Goal: Transaction & Acquisition: Book appointment/travel/reservation

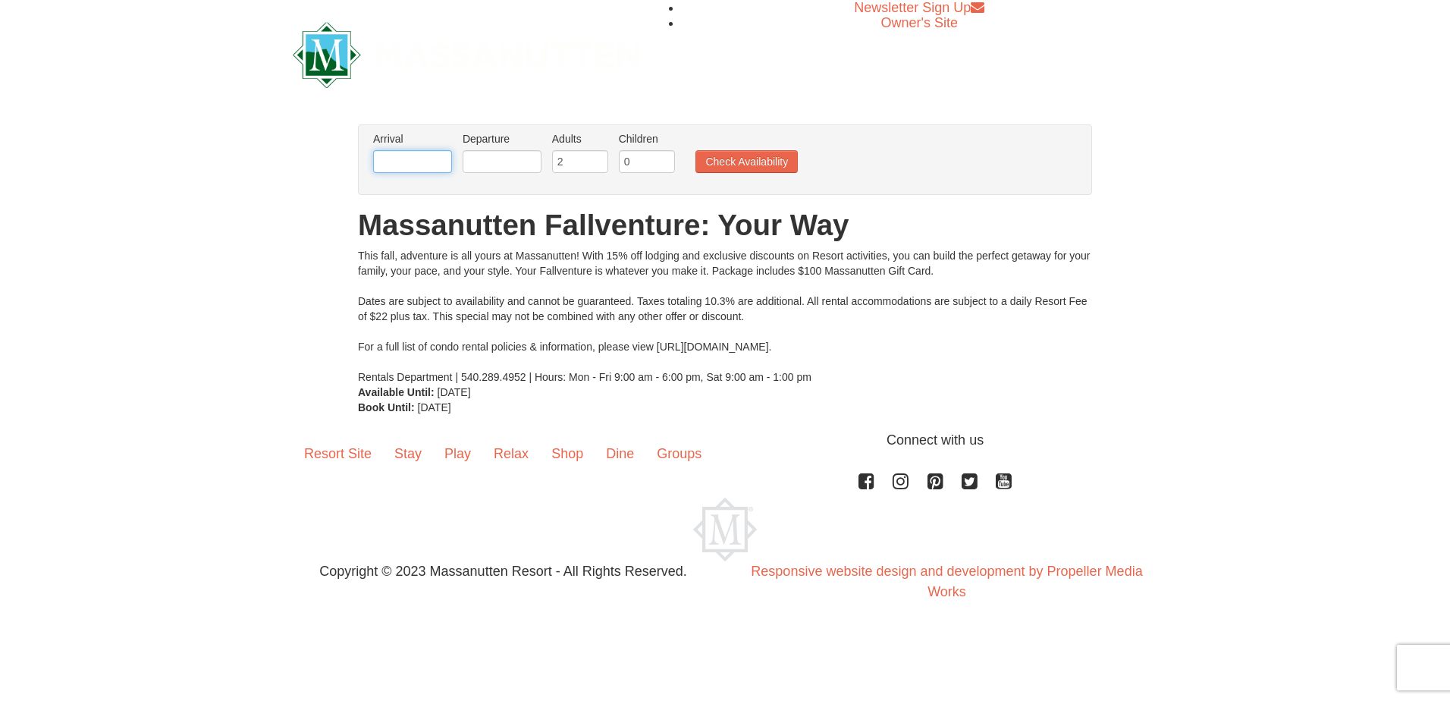
click at [387, 165] on input "text" at bounding box center [412, 161] width 79 height 23
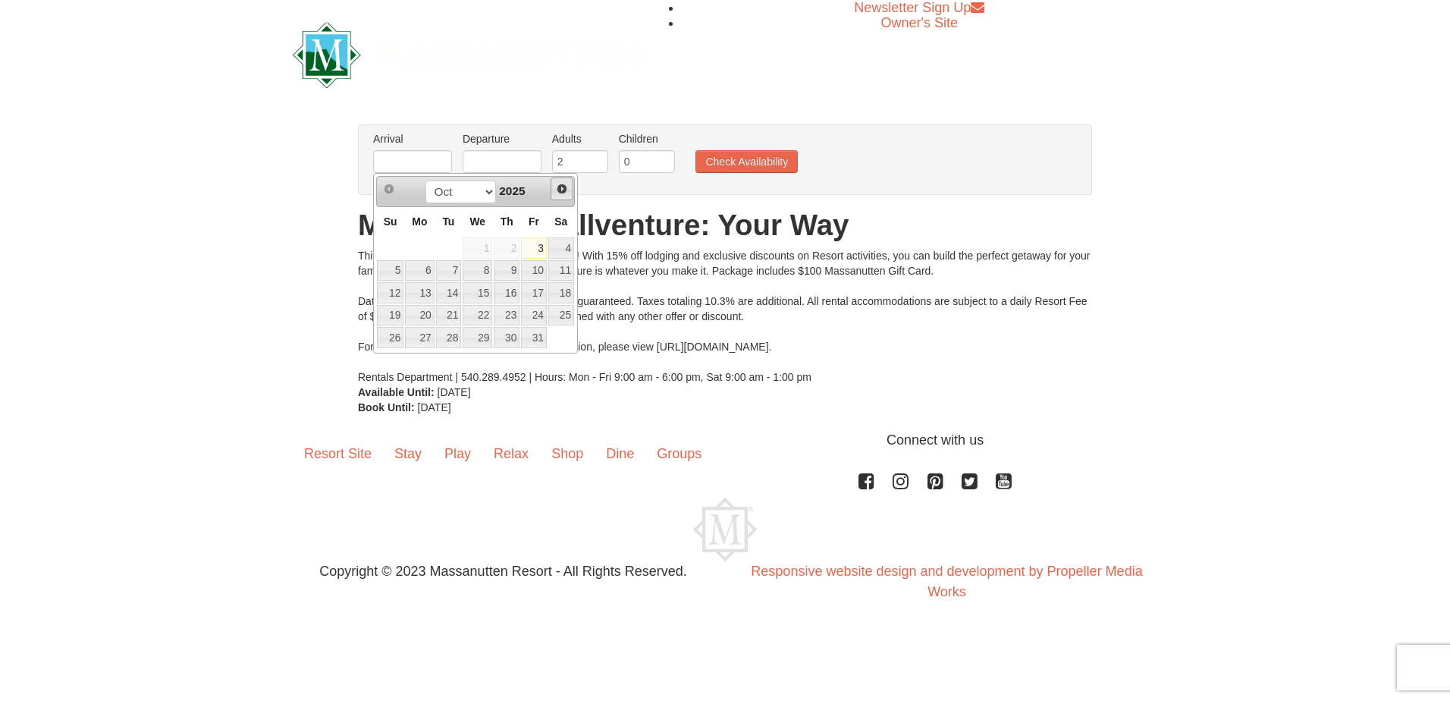
click at [561, 190] on span "Next" at bounding box center [562, 189] width 12 height 12
click at [488, 332] on link "26" at bounding box center [477, 337] width 30 height 21
type input "[DATE]"
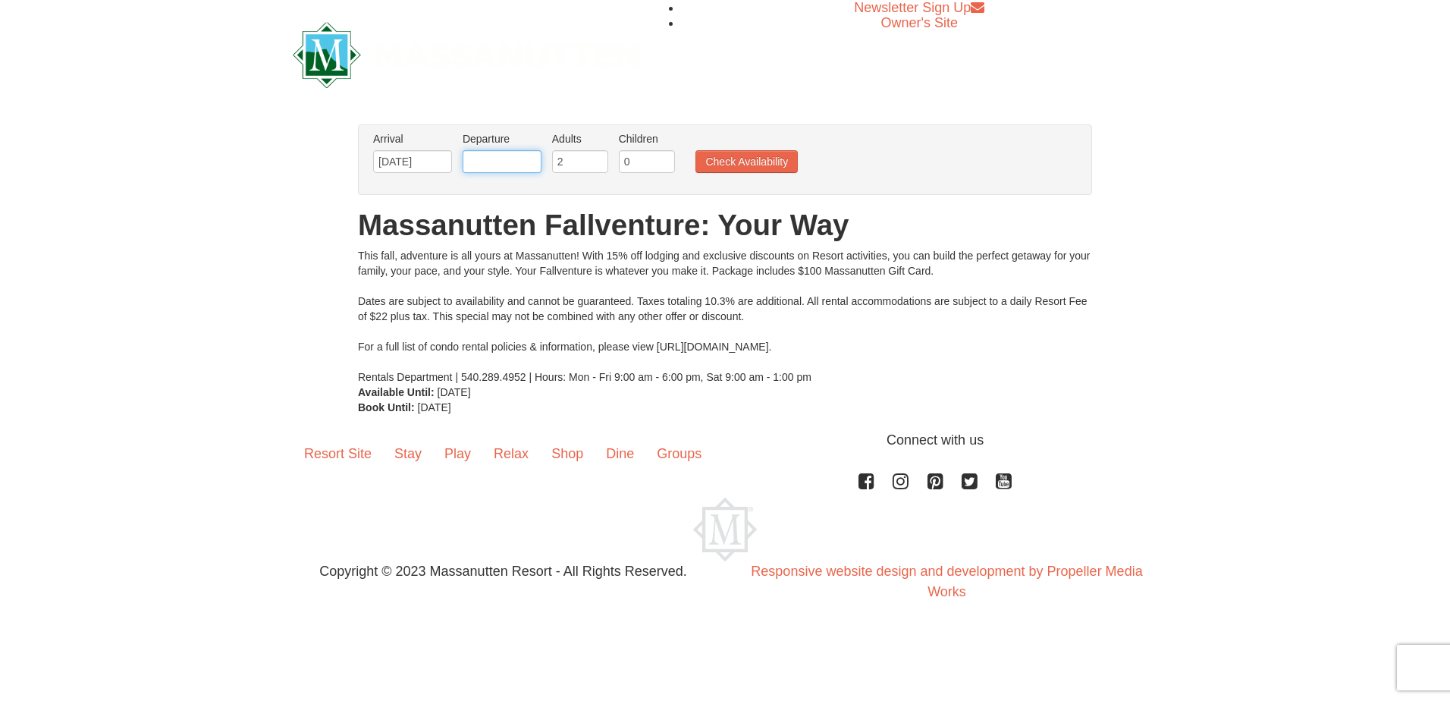
click at [512, 164] on input "text" at bounding box center [501, 161] width 79 height 23
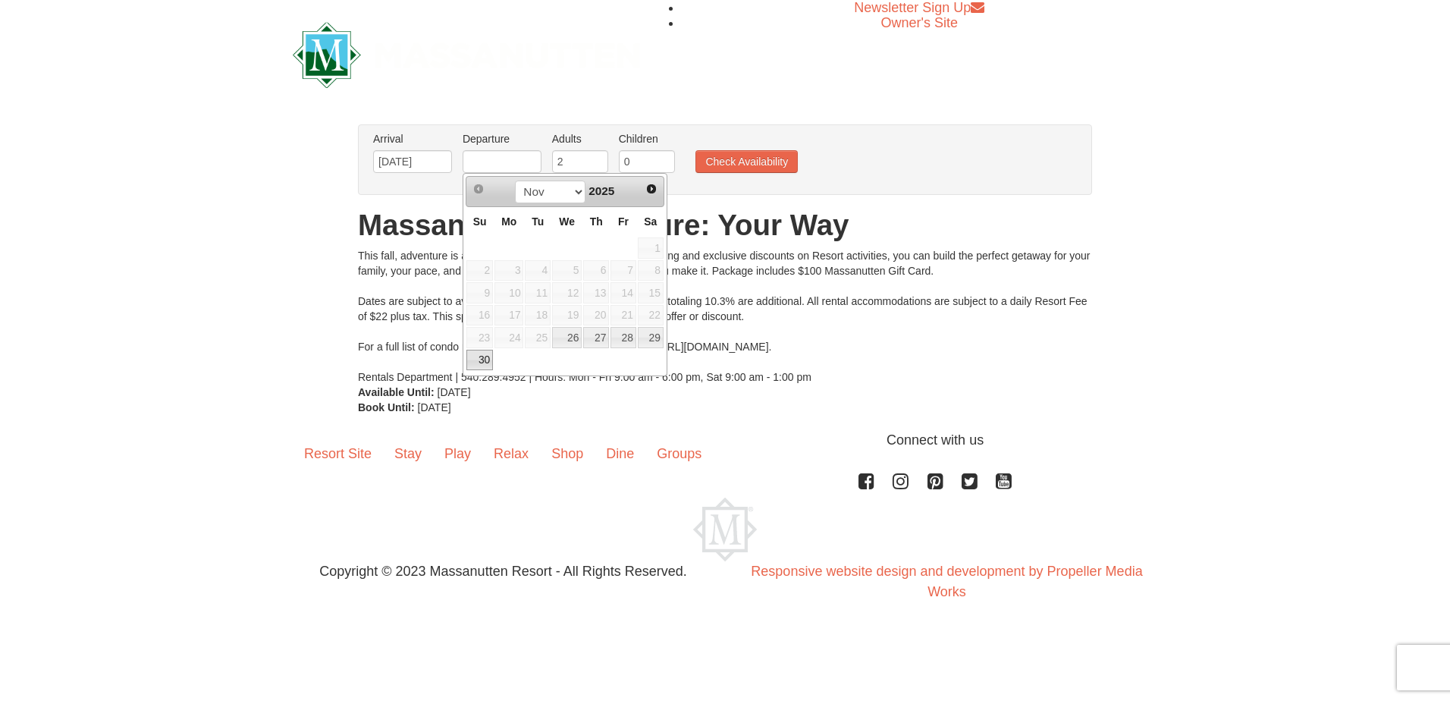
click at [485, 353] on link "30" at bounding box center [479, 360] width 27 height 21
type input "[DATE]"
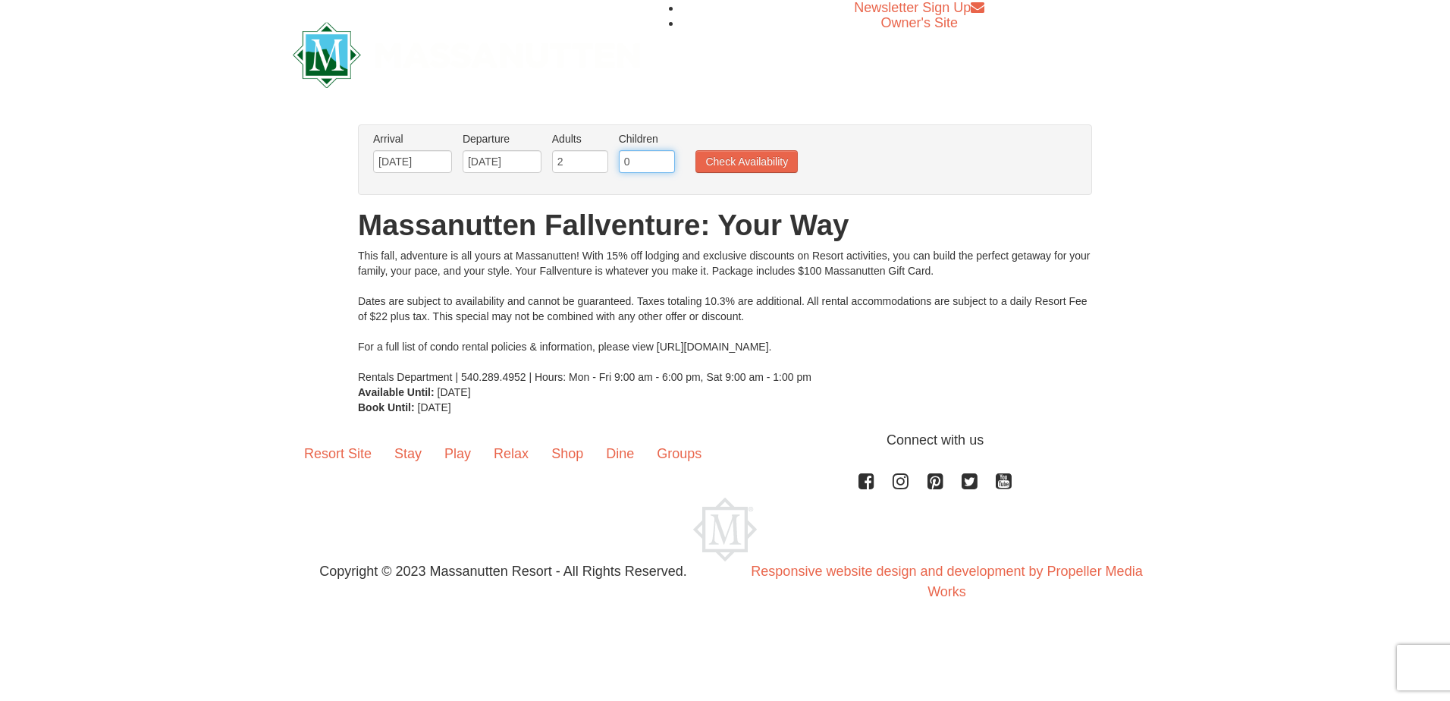
click at [656, 158] on input "0" at bounding box center [647, 161] width 56 height 23
click at [664, 159] on input "1" at bounding box center [647, 161] width 56 height 23
type input "2"
click at [663, 158] on input "2" at bounding box center [647, 161] width 56 height 23
click at [757, 163] on button "Check Availability" at bounding box center [746, 161] width 102 height 23
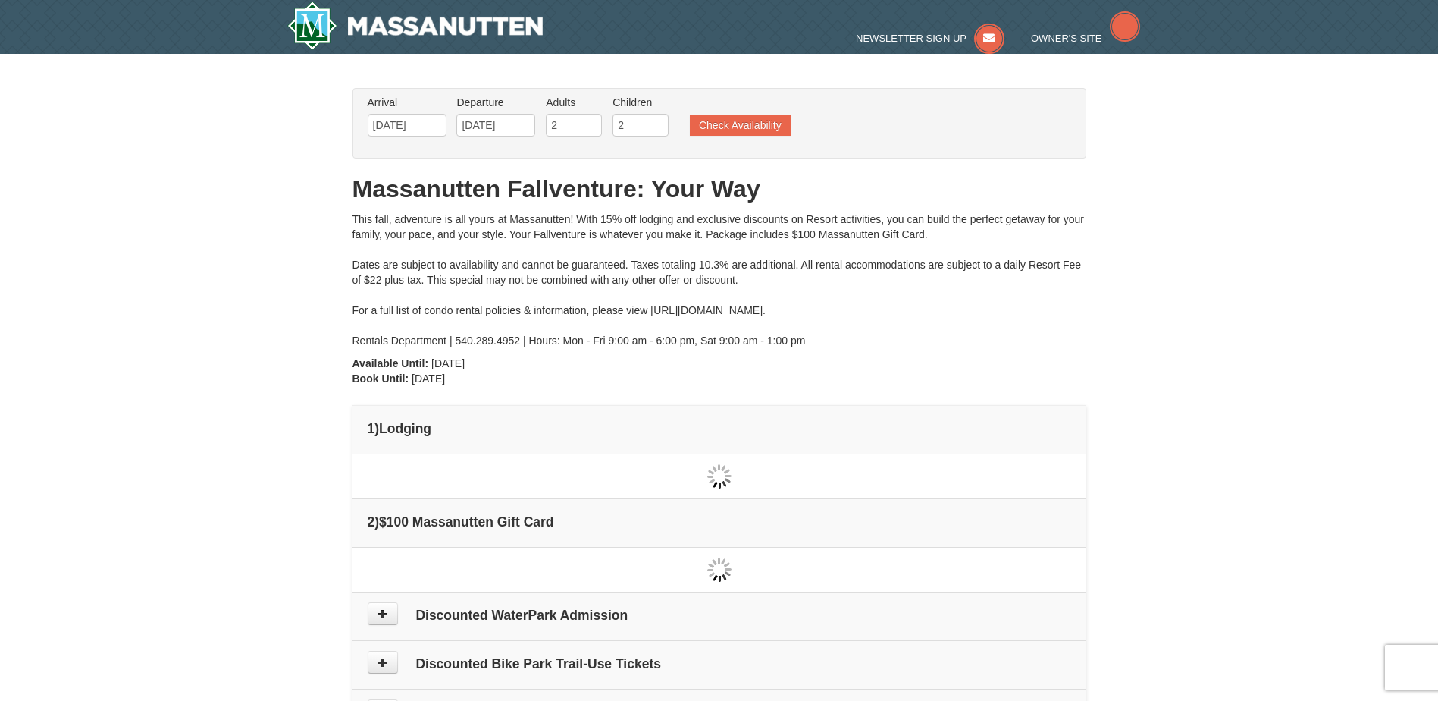
type input "[DATE]"
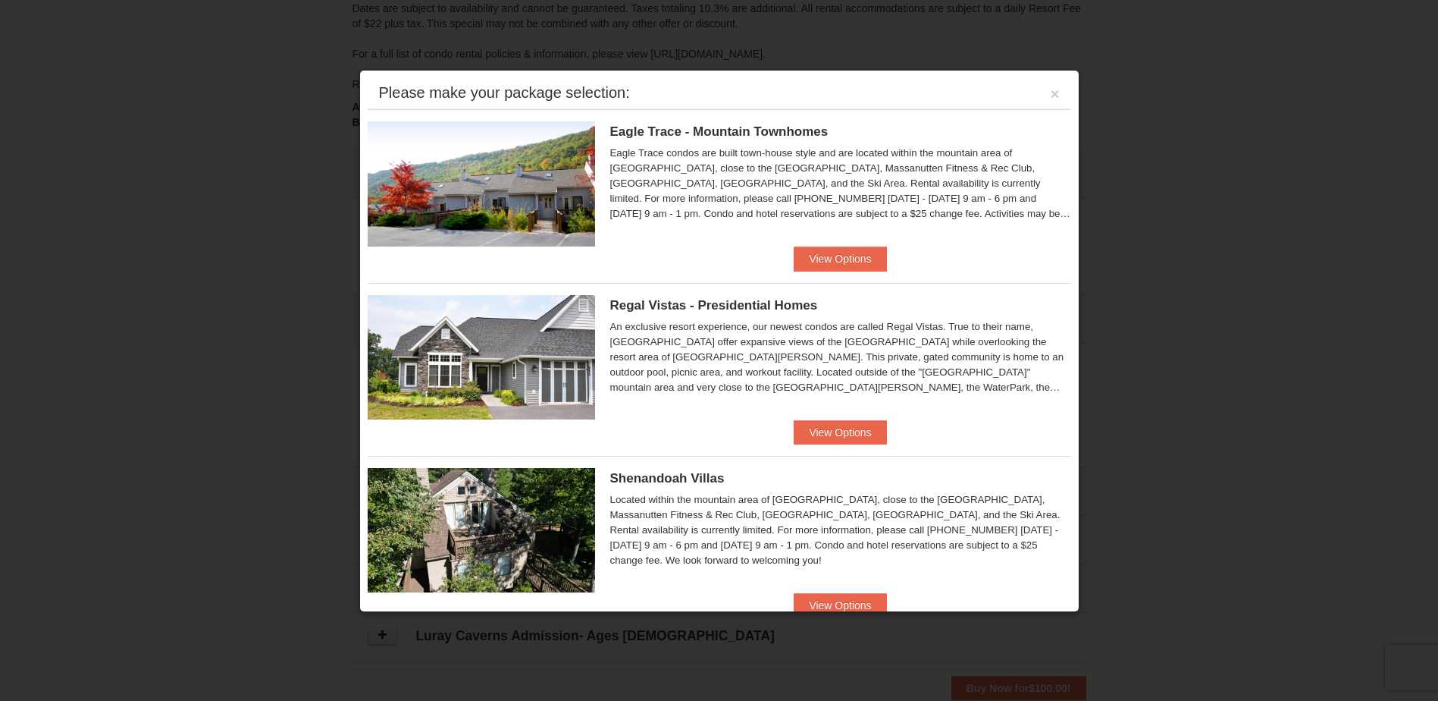
scroll to position [237, 0]
click at [801, 254] on button "View Options" at bounding box center [840, 258] width 92 height 24
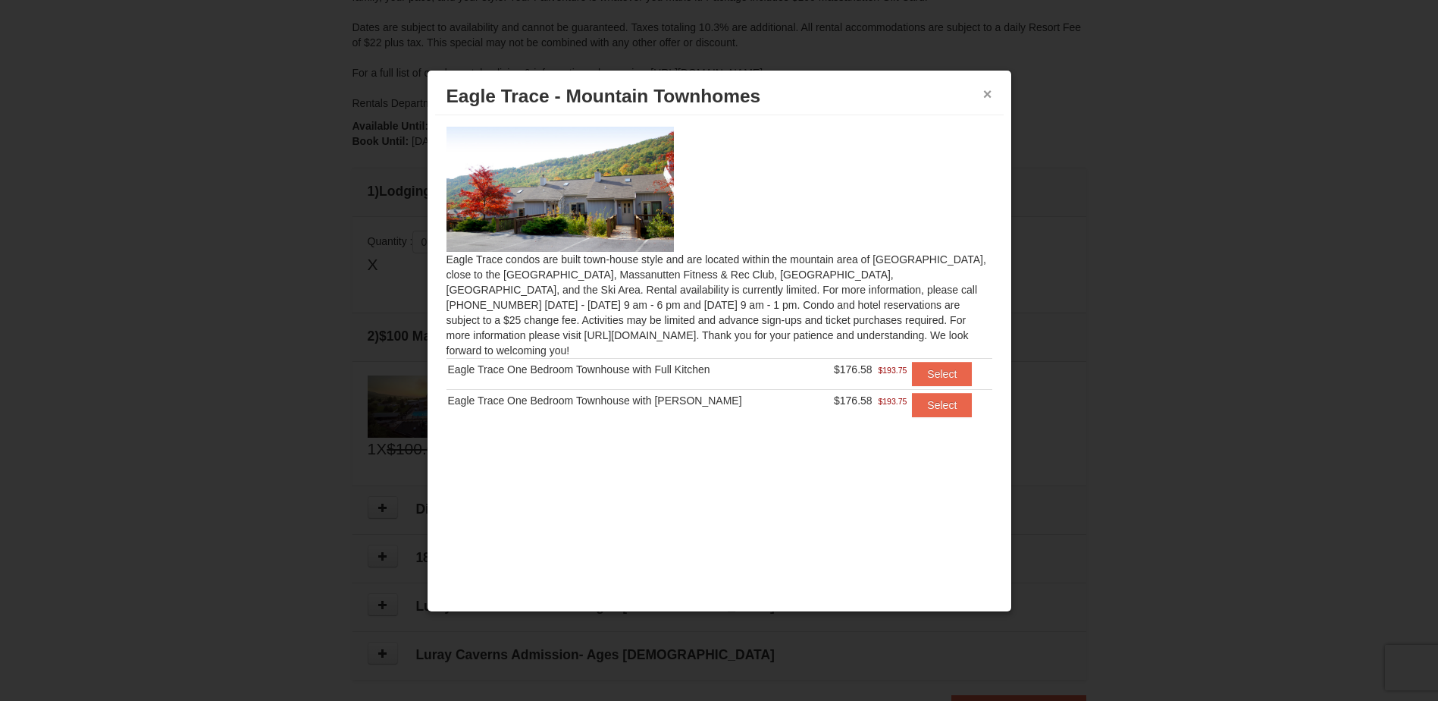
click at [986, 95] on button "×" at bounding box center [987, 93] width 9 height 15
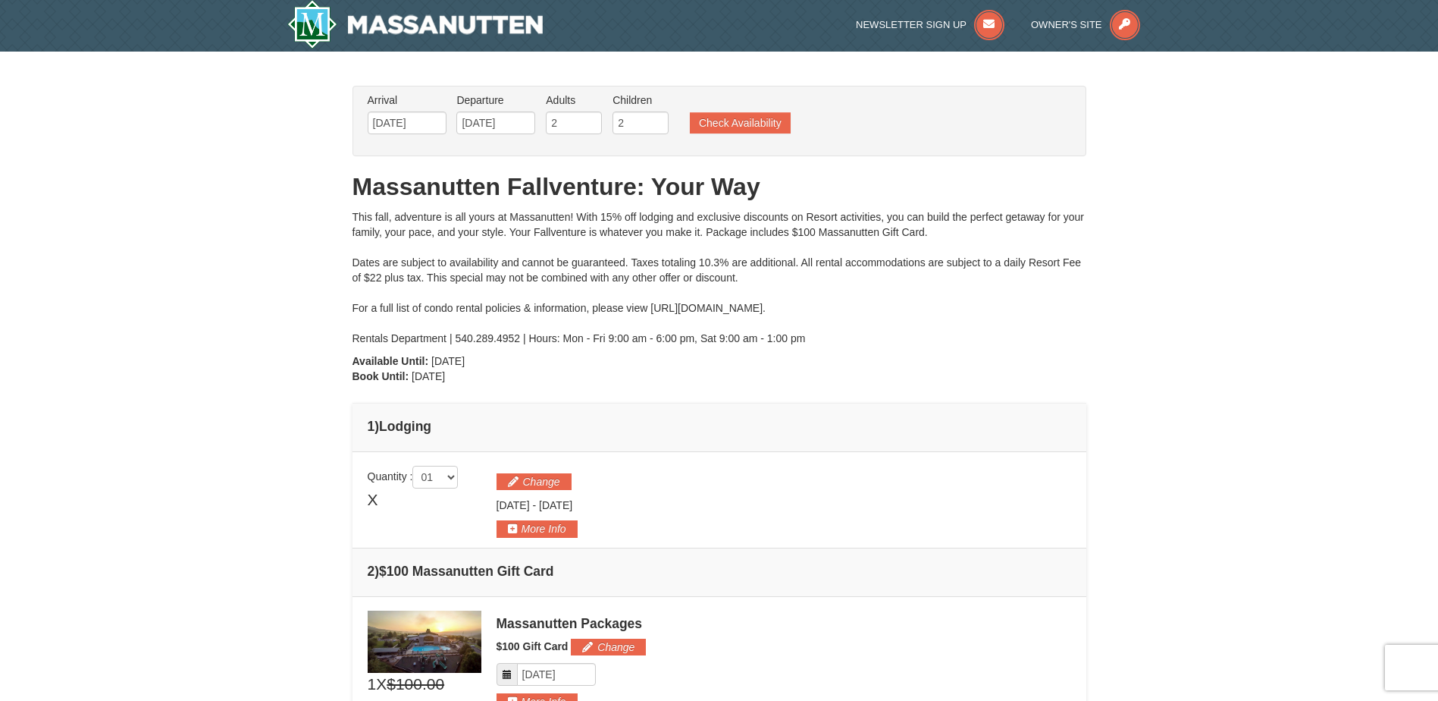
scroll to position [0, 0]
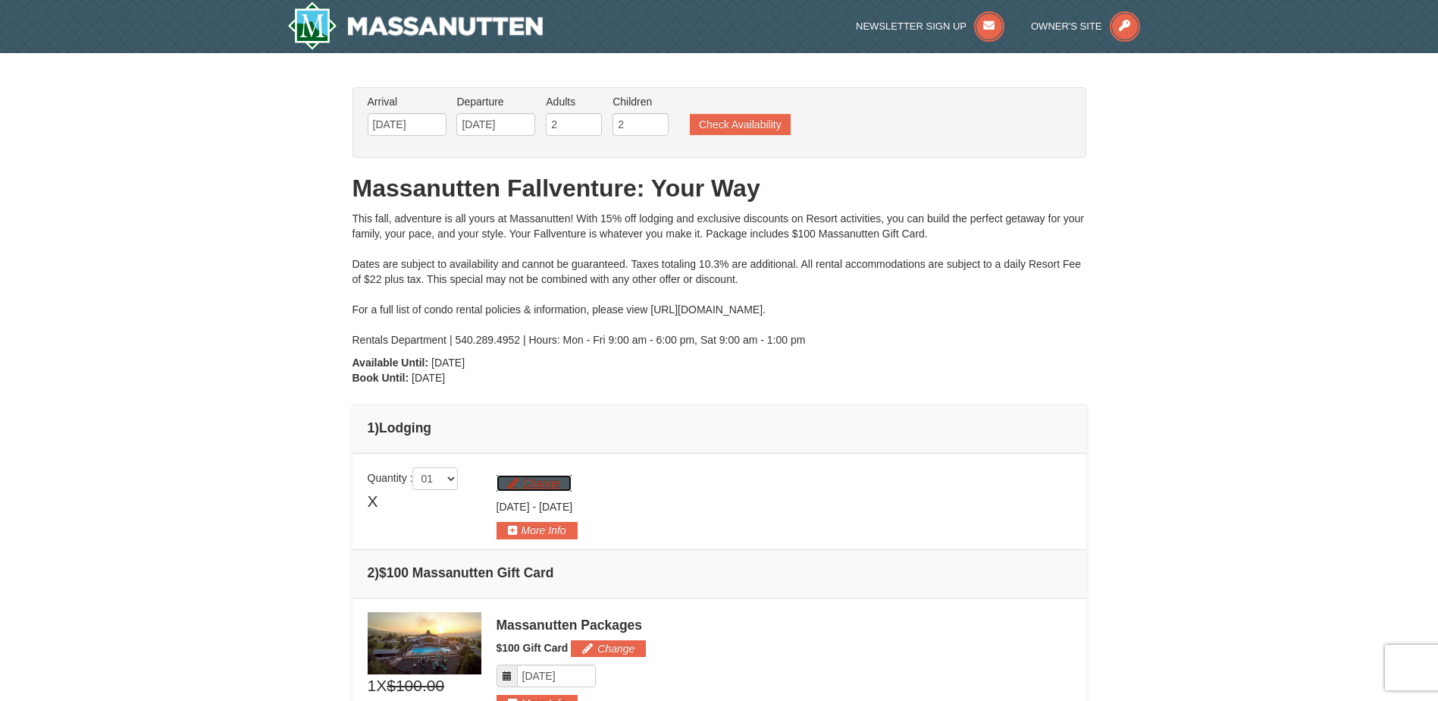
click at [528, 487] on button "Change" at bounding box center [534, 483] width 75 height 17
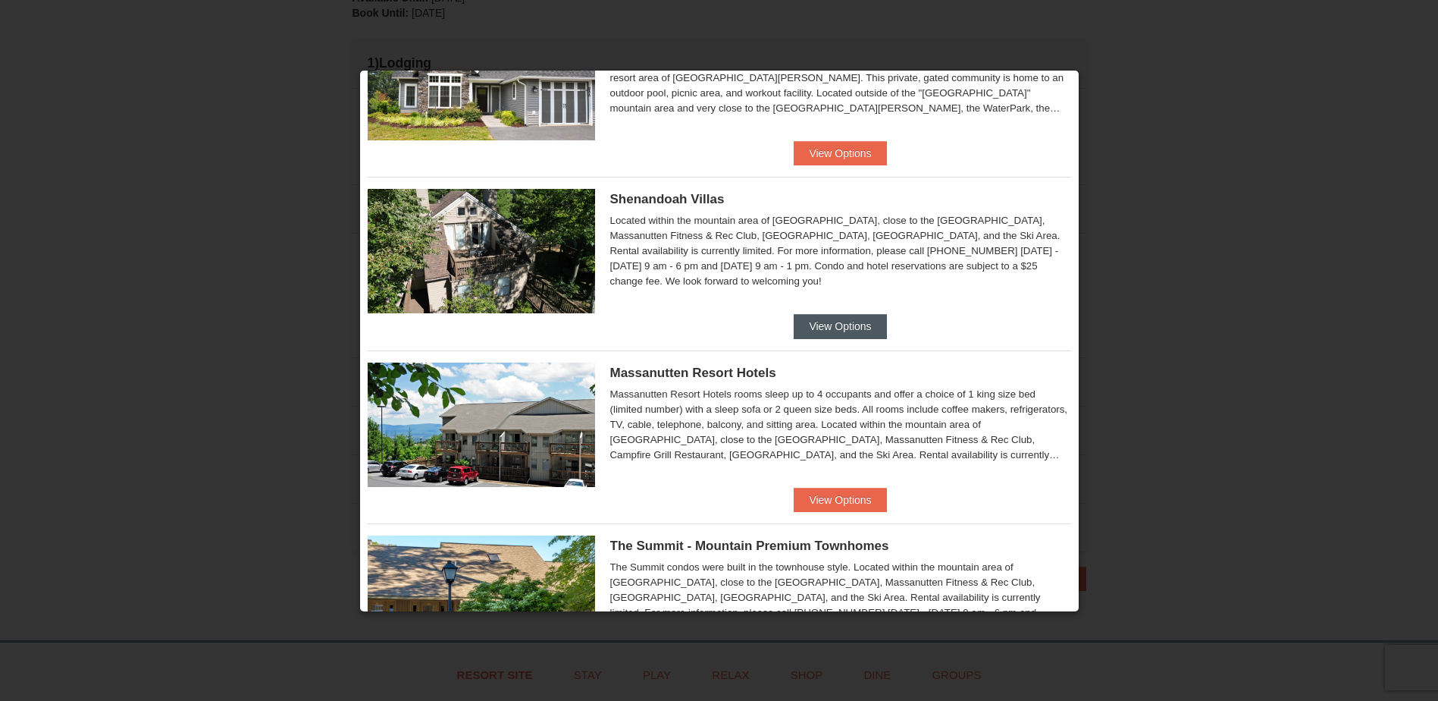
scroll to position [278, 0]
click at [845, 326] on button "View Options" at bounding box center [840, 327] width 92 height 24
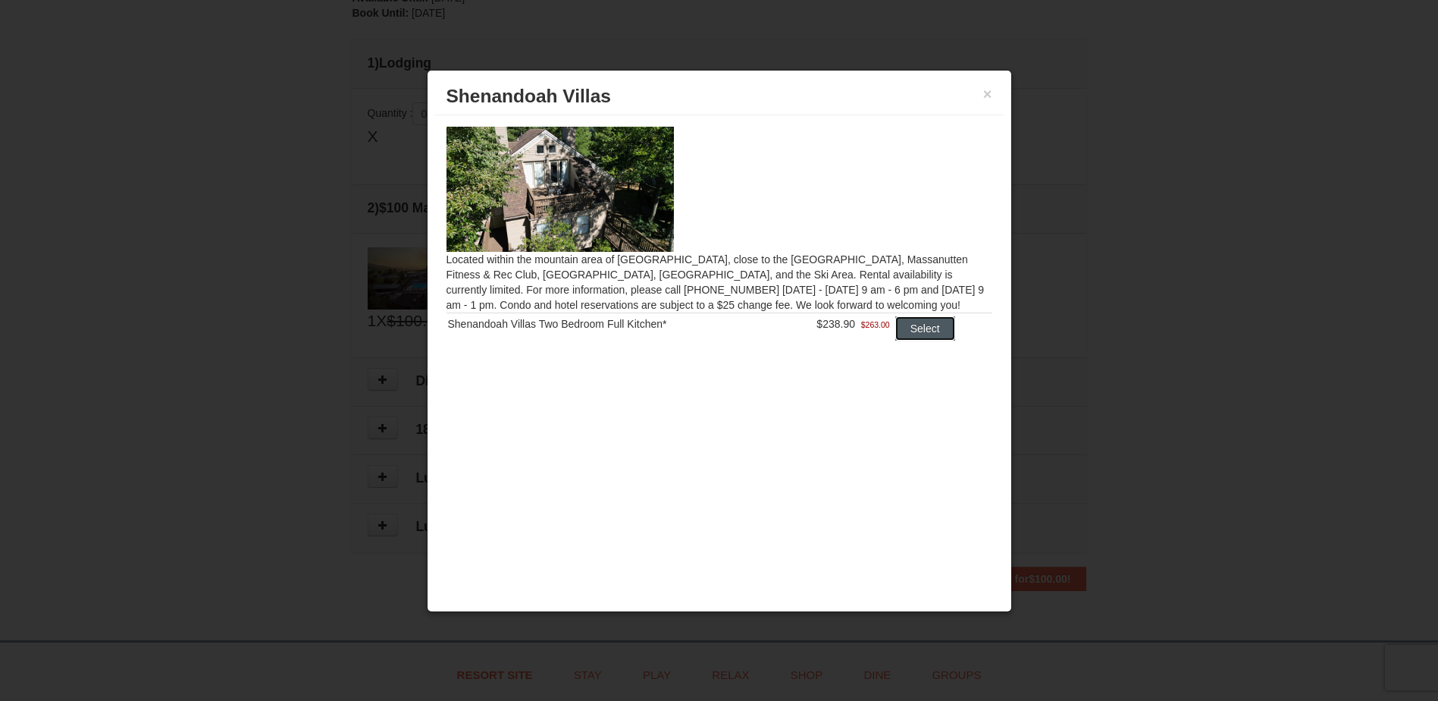
click at [928, 335] on button "Select" at bounding box center [925, 328] width 60 height 24
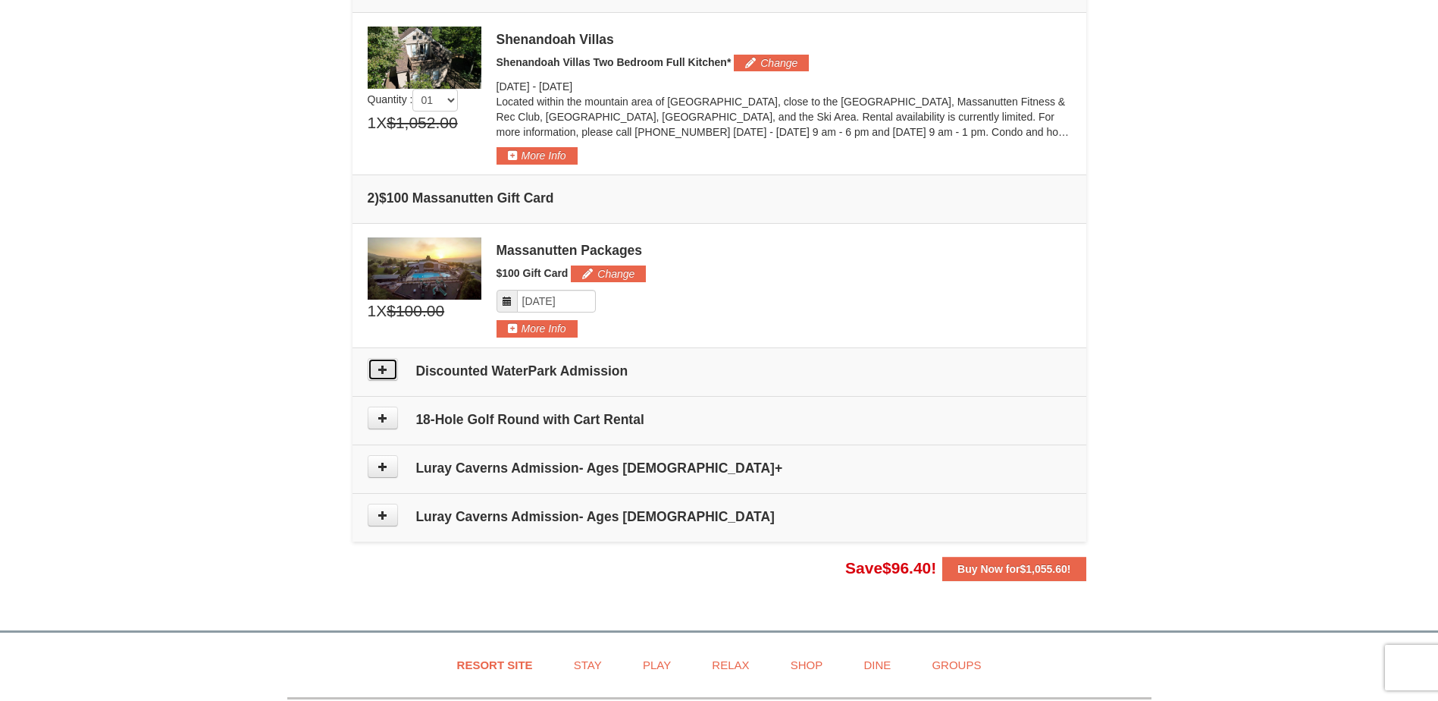
click at [379, 378] on button at bounding box center [383, 369] width 30 height 23
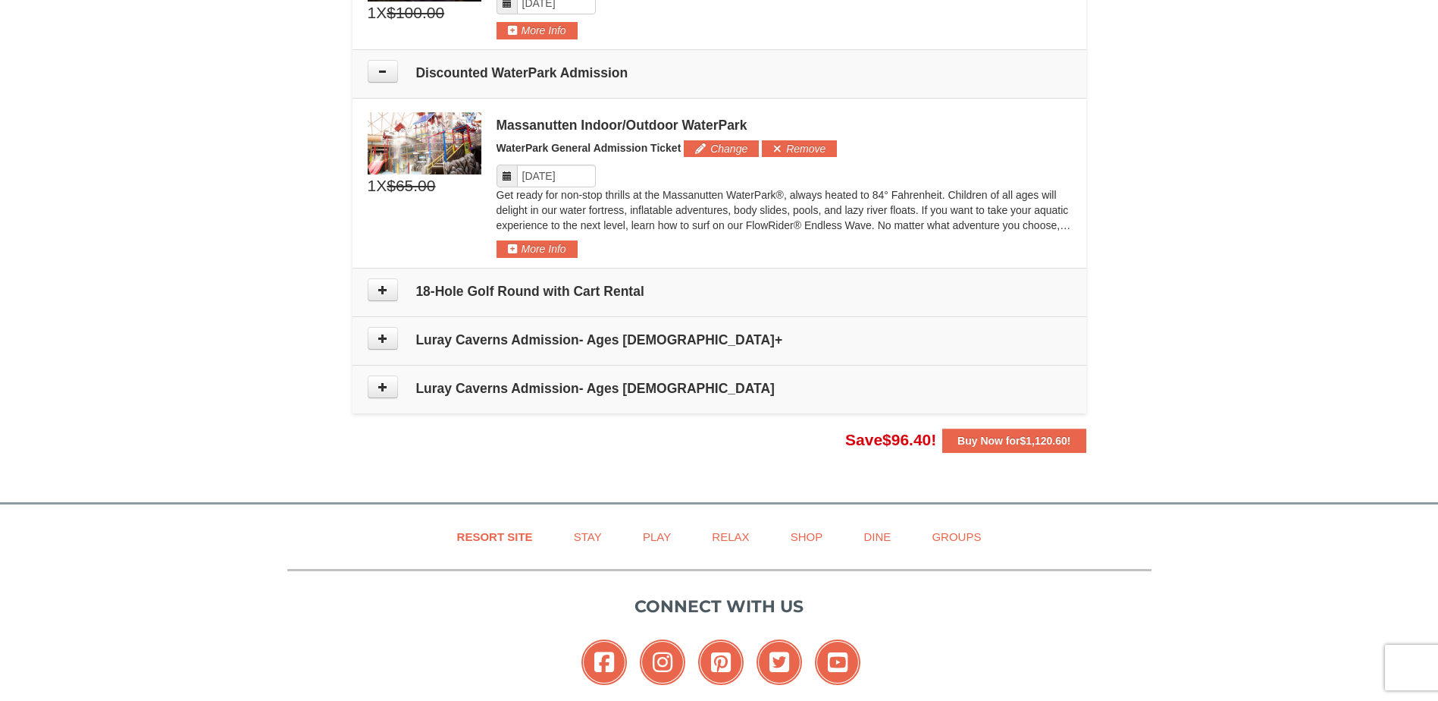
scroll to position [712, 0]
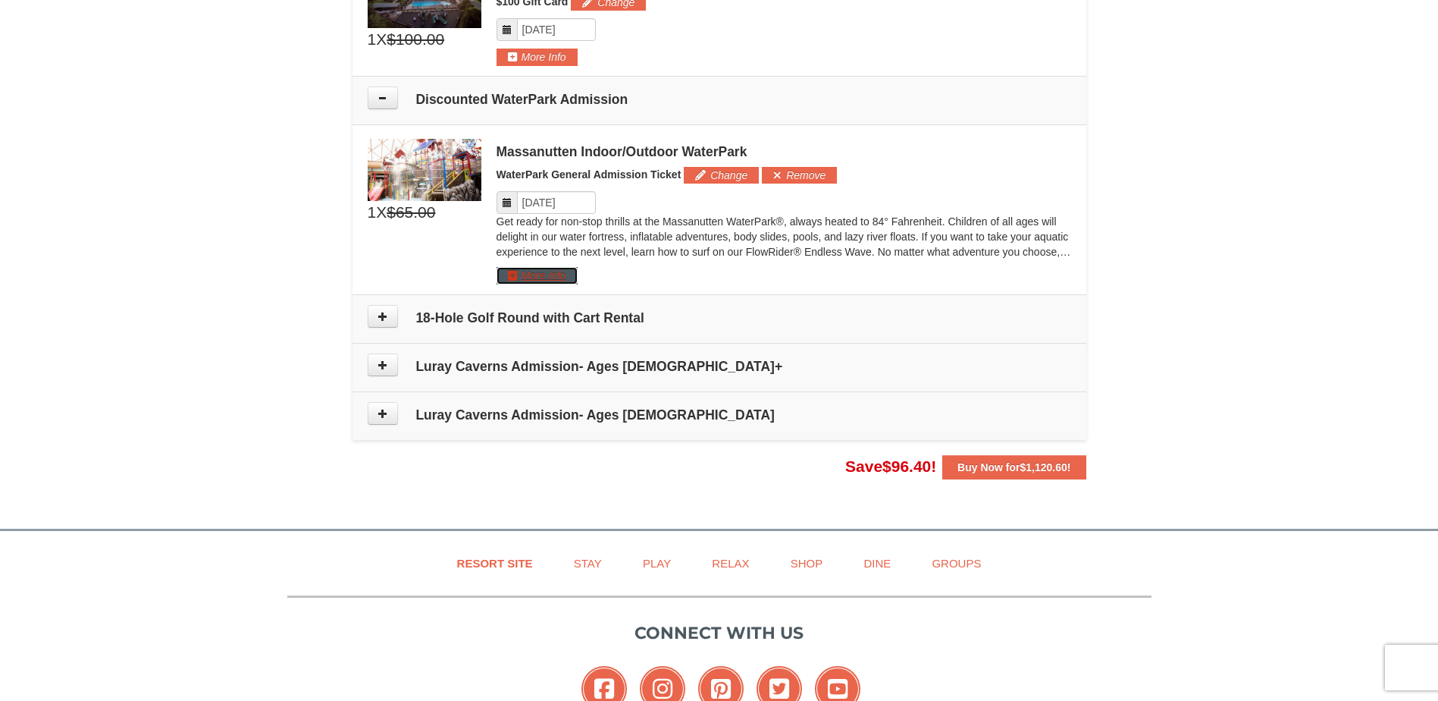
click at [515, 277] on button "More Info" at bounding box center [537, 275] width 81 height 17
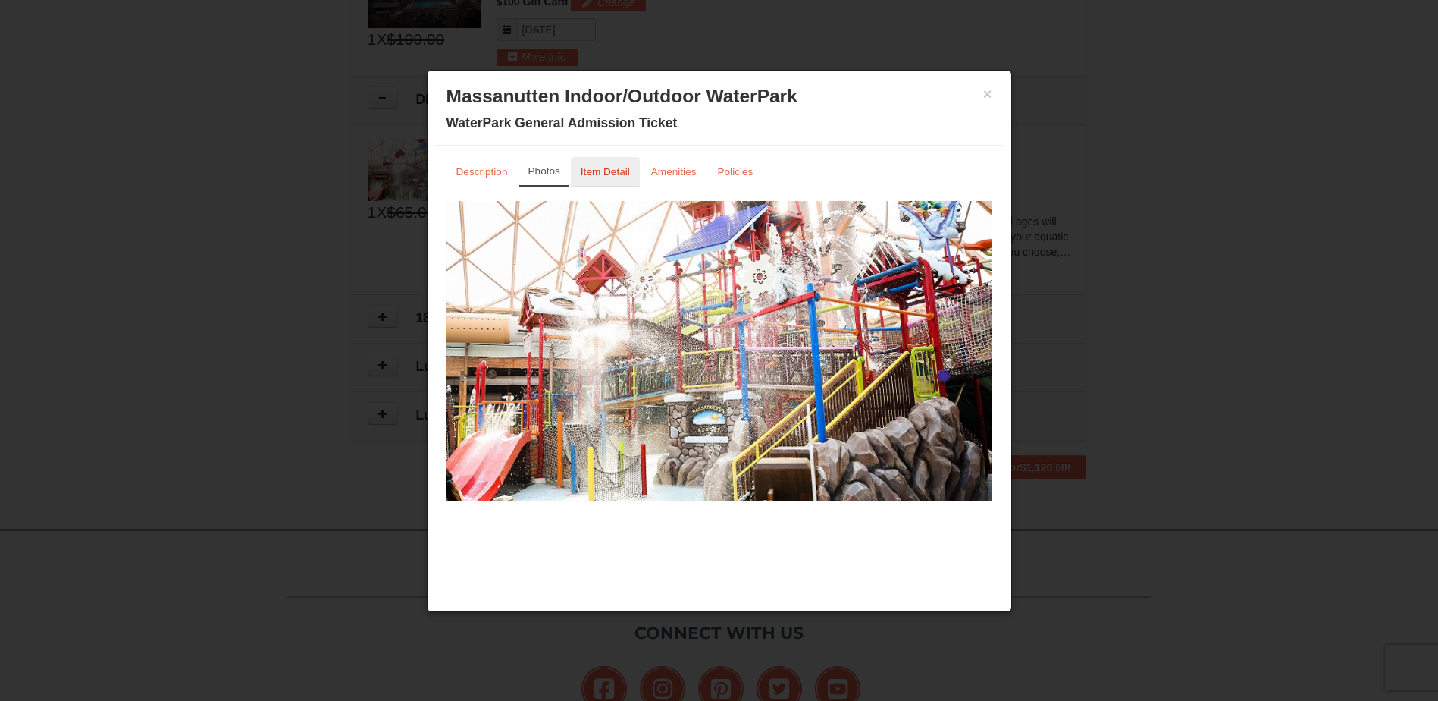
click at [602, 167] on small "Item Detail" at bounding box center [605, 171] width 49 height 11
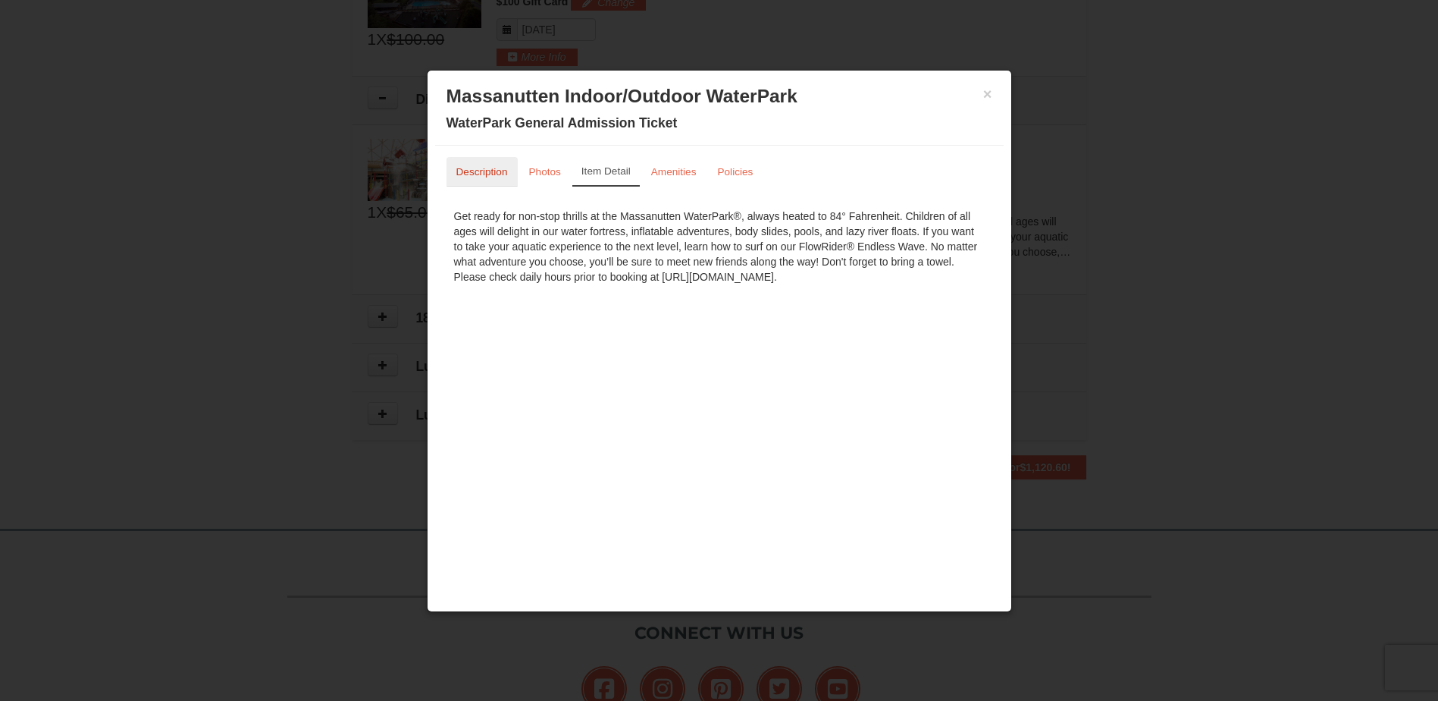
click at [479, 176] on small "Description" at bounding box center [482, 171] width 52 height 11
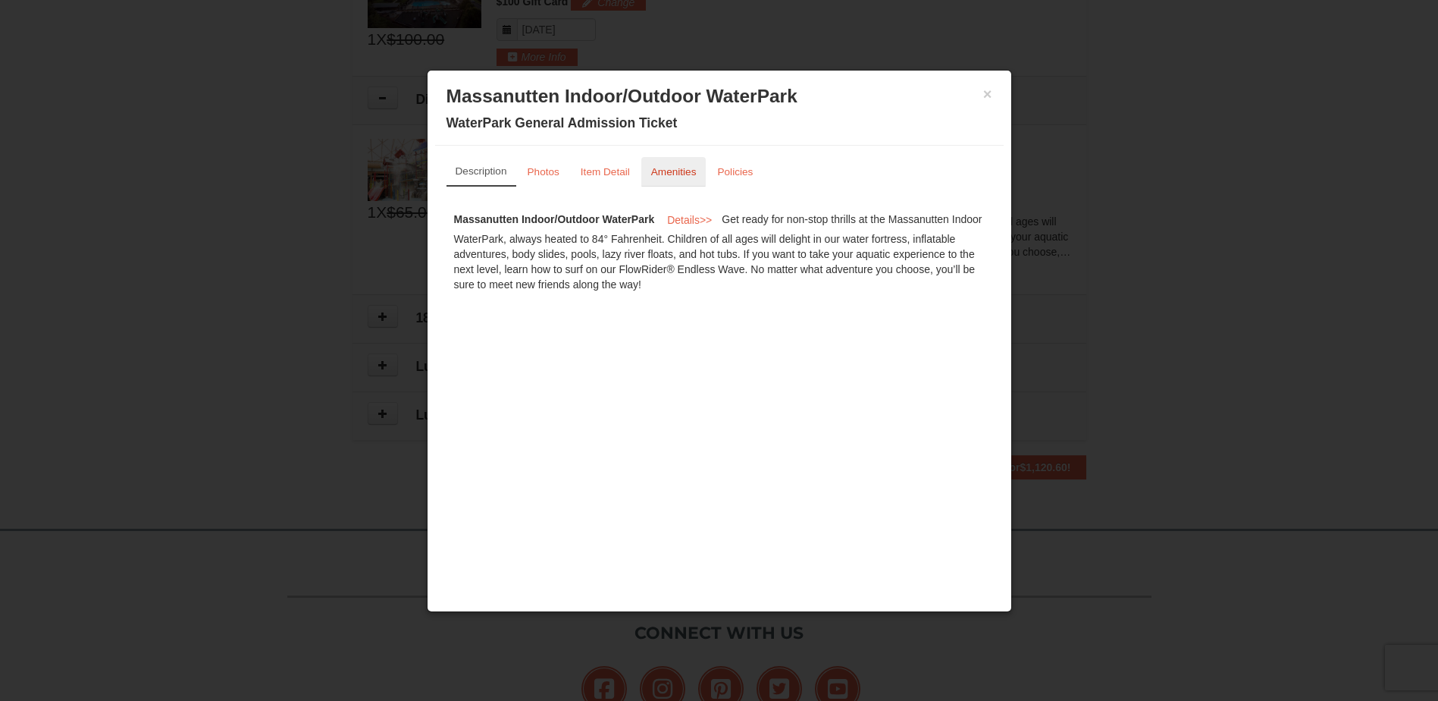
click at [676, 172] on small "Amenities" at bounding box center [673, 171] width 45 height 11
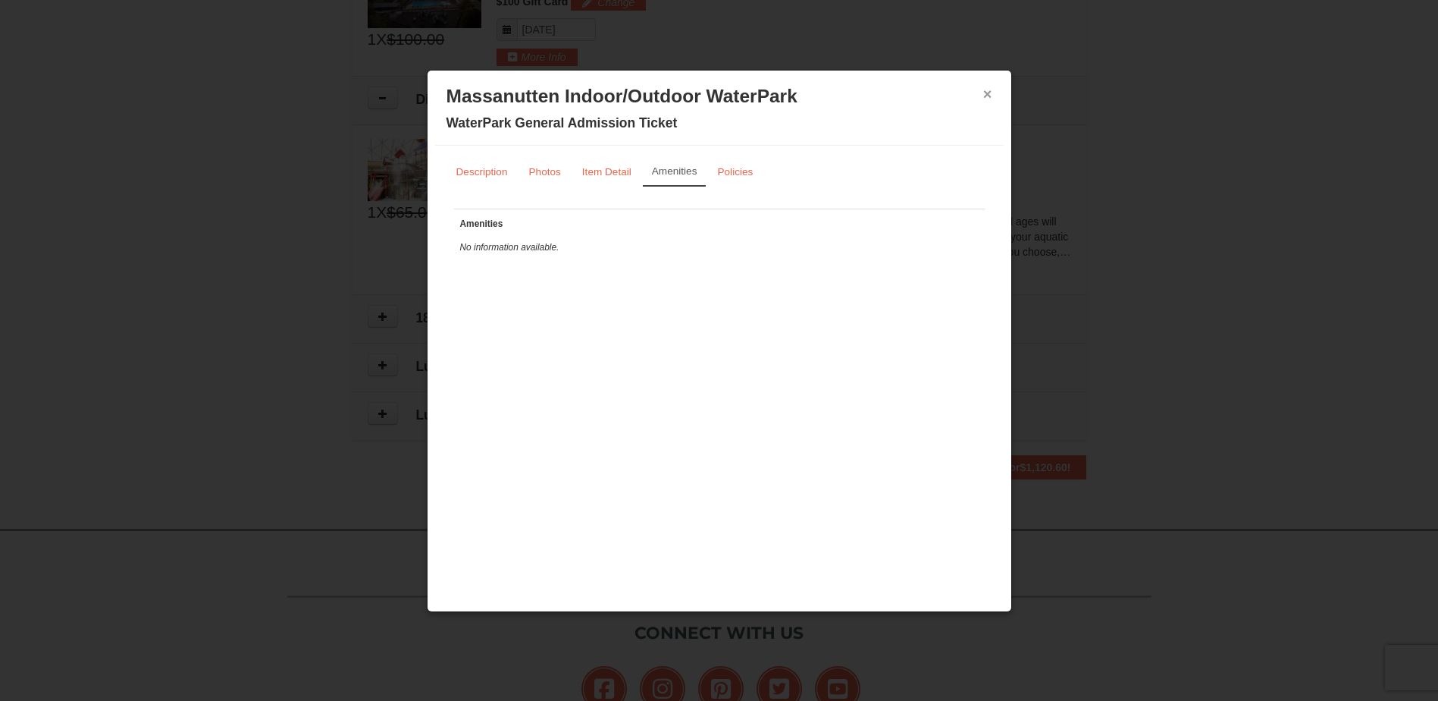
click at [992, 94] on div "× Massanutten Indoor/Outdoor WaterPark WaterPark General Admission Ticket" at bounding box center [719, 111] width 569 height 67
click at [988, 96] on button "×" at bounding box center [987, 93] width 9 height 15
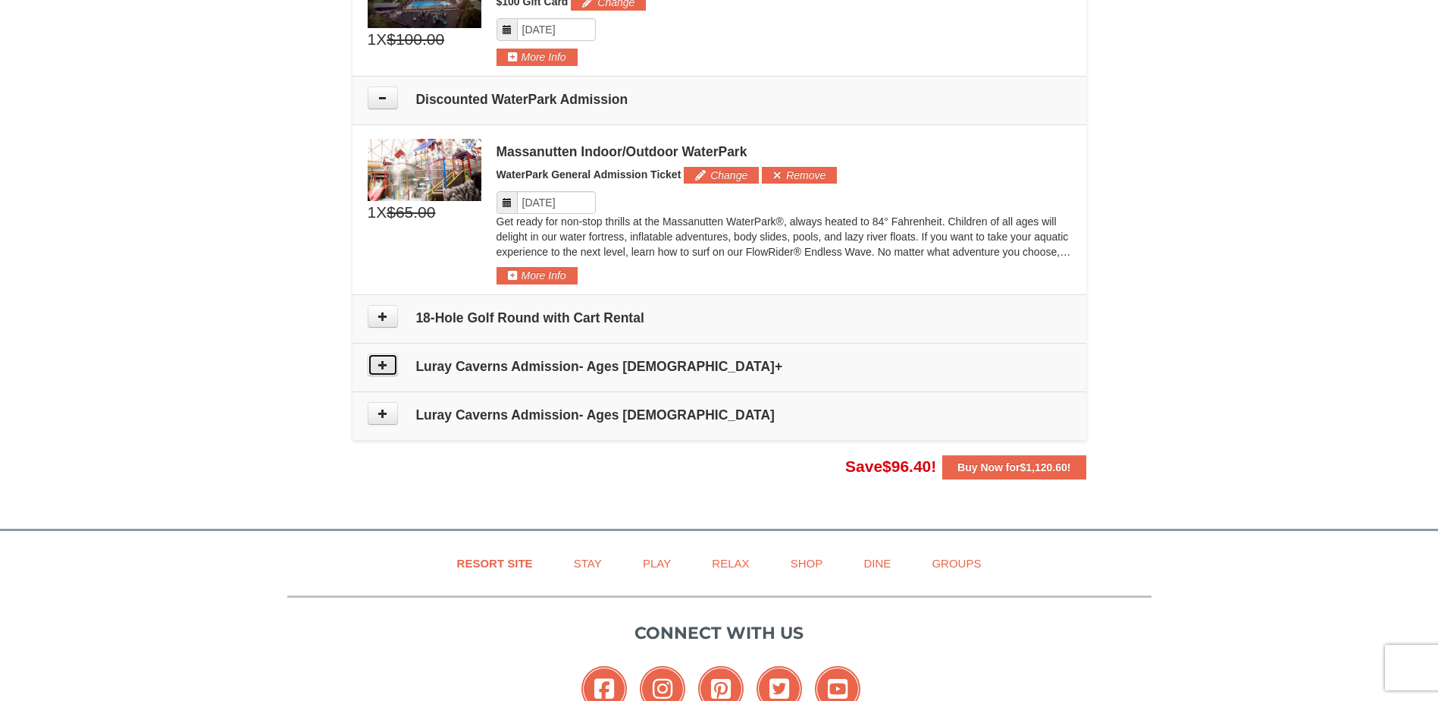
click at [383, 368] on icon at bounding box center [383, 364] width 11 height 11
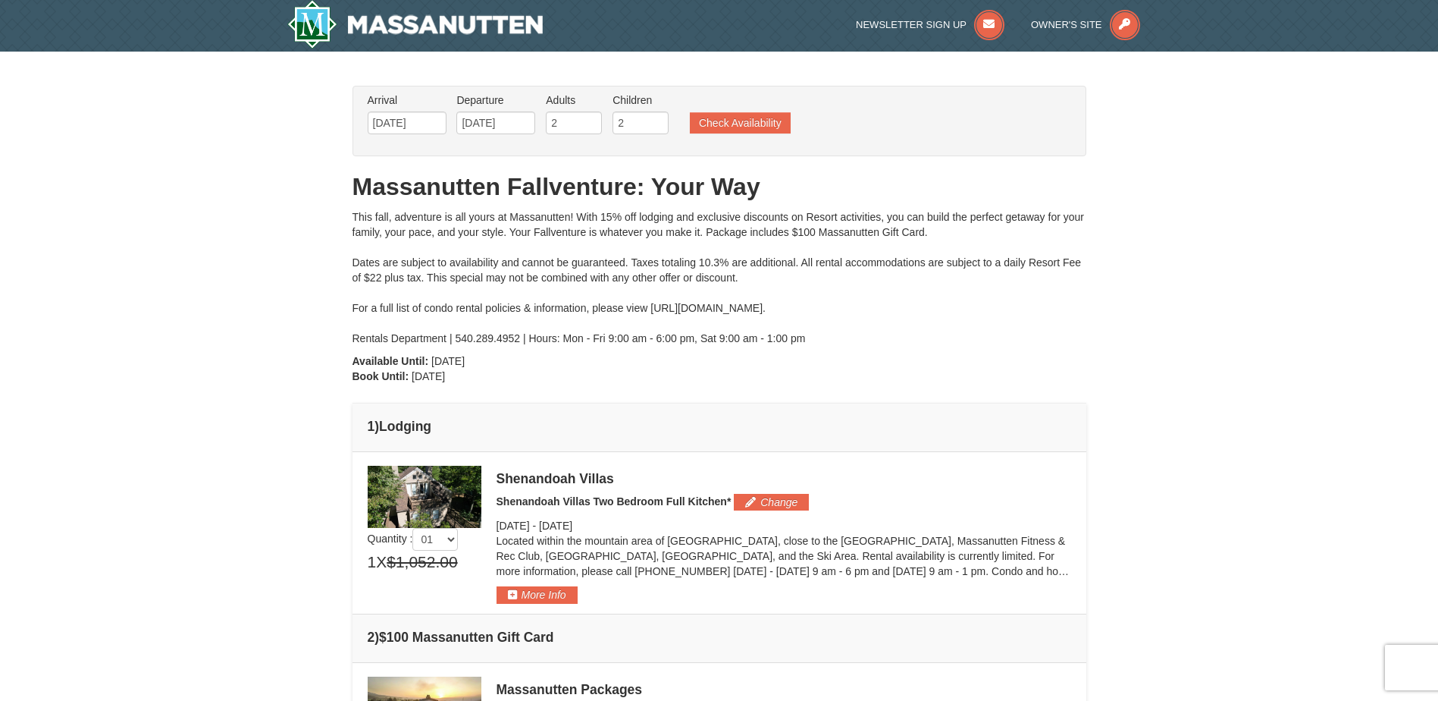
scroll to position [0, 0]
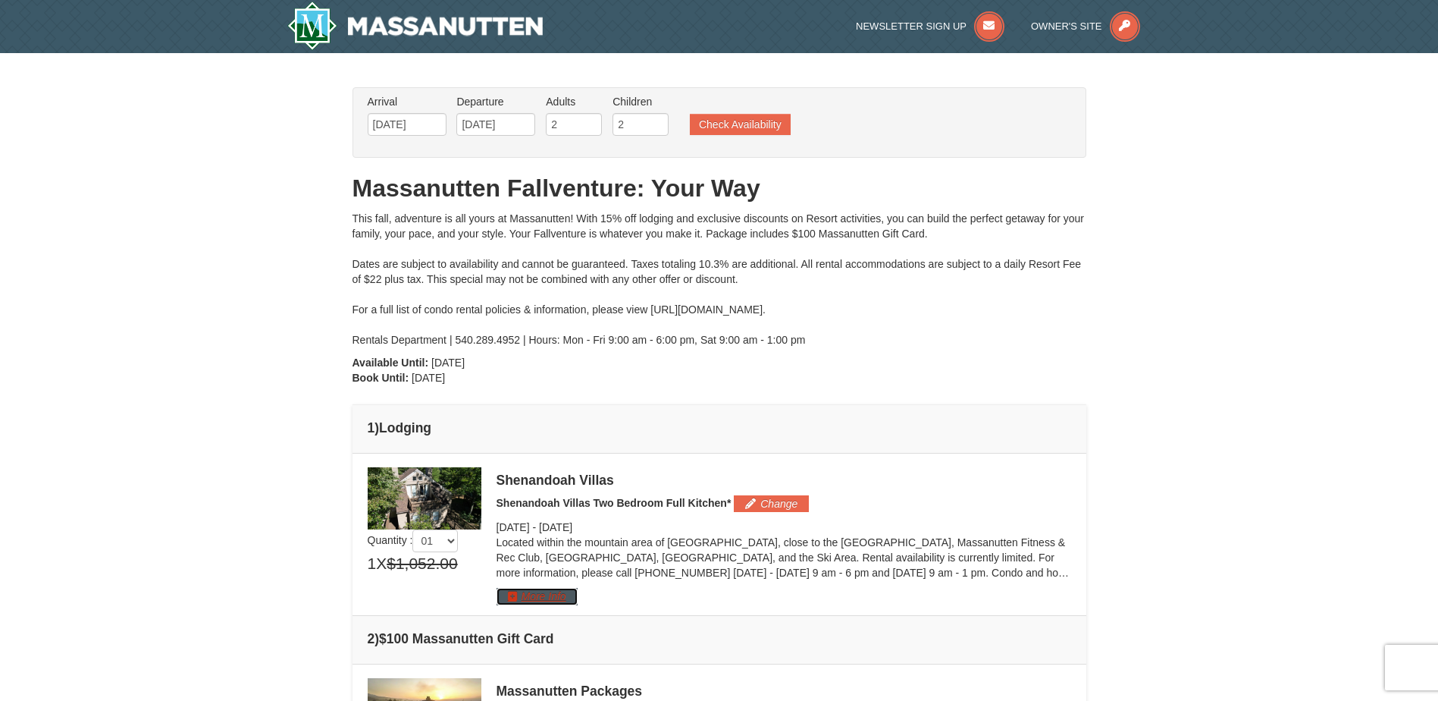
click at [547, 595] on button "More Info" at bounding box center [537, 596] width 81 height 17
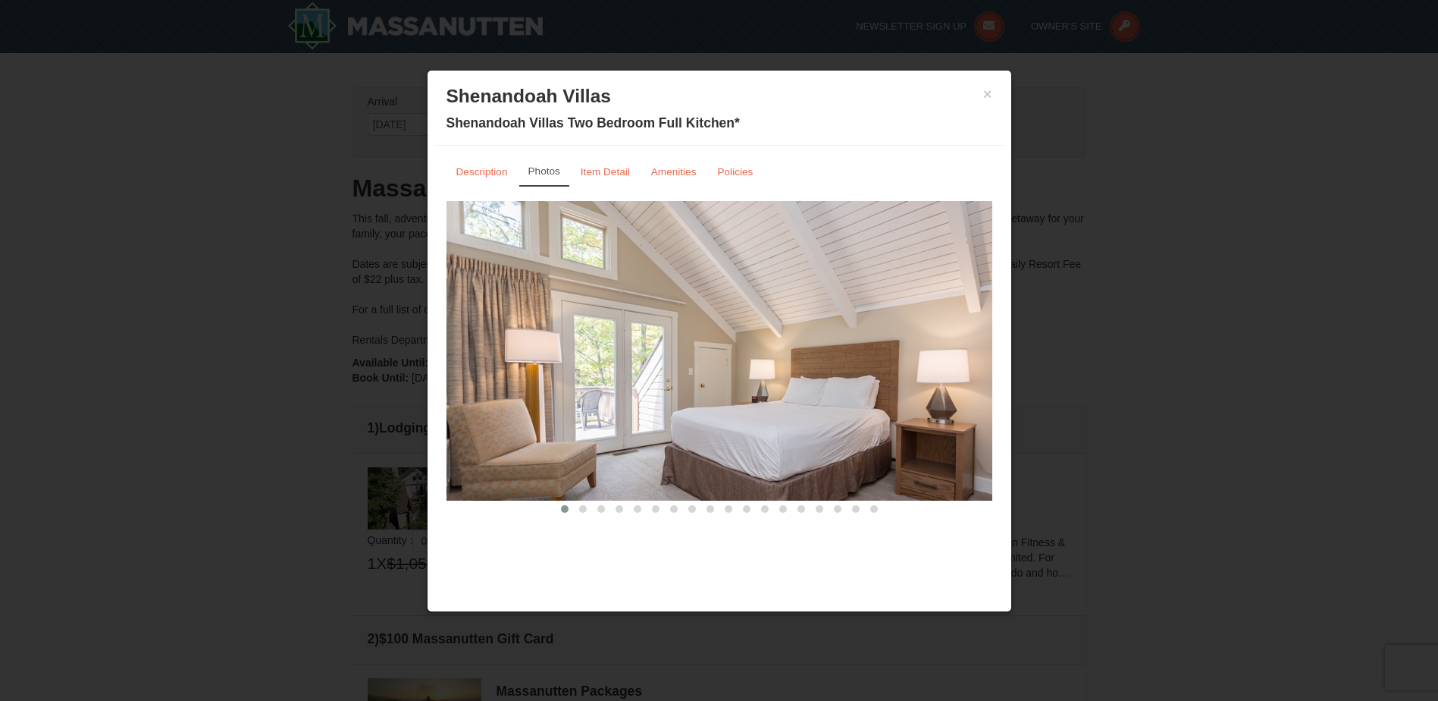
click at [805, 384] on img at bounding box center [720, 350] width 546 height 299
click at [582, 514] on button at bounding box center [583, 508] width 18 height 15
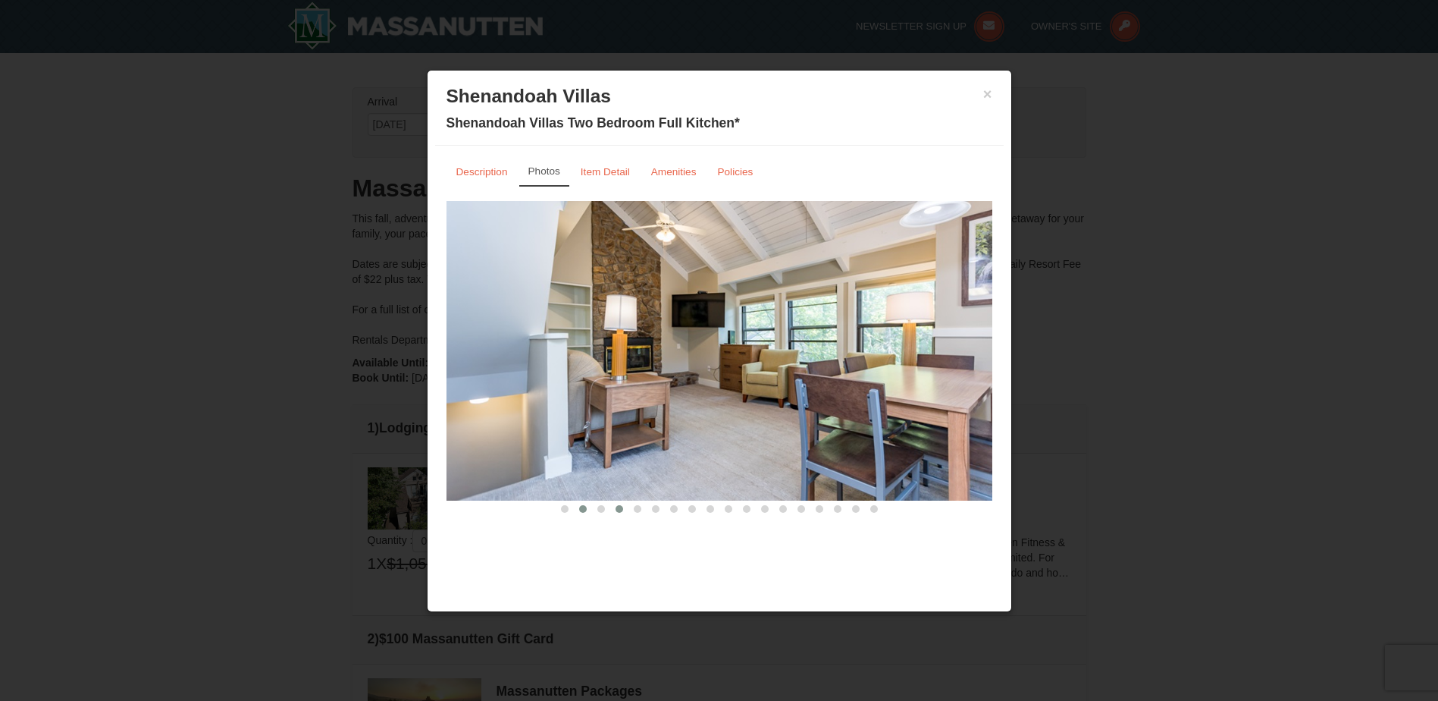
click at [613, 512] on button at bounding box center [619, 508] width 18 height 15
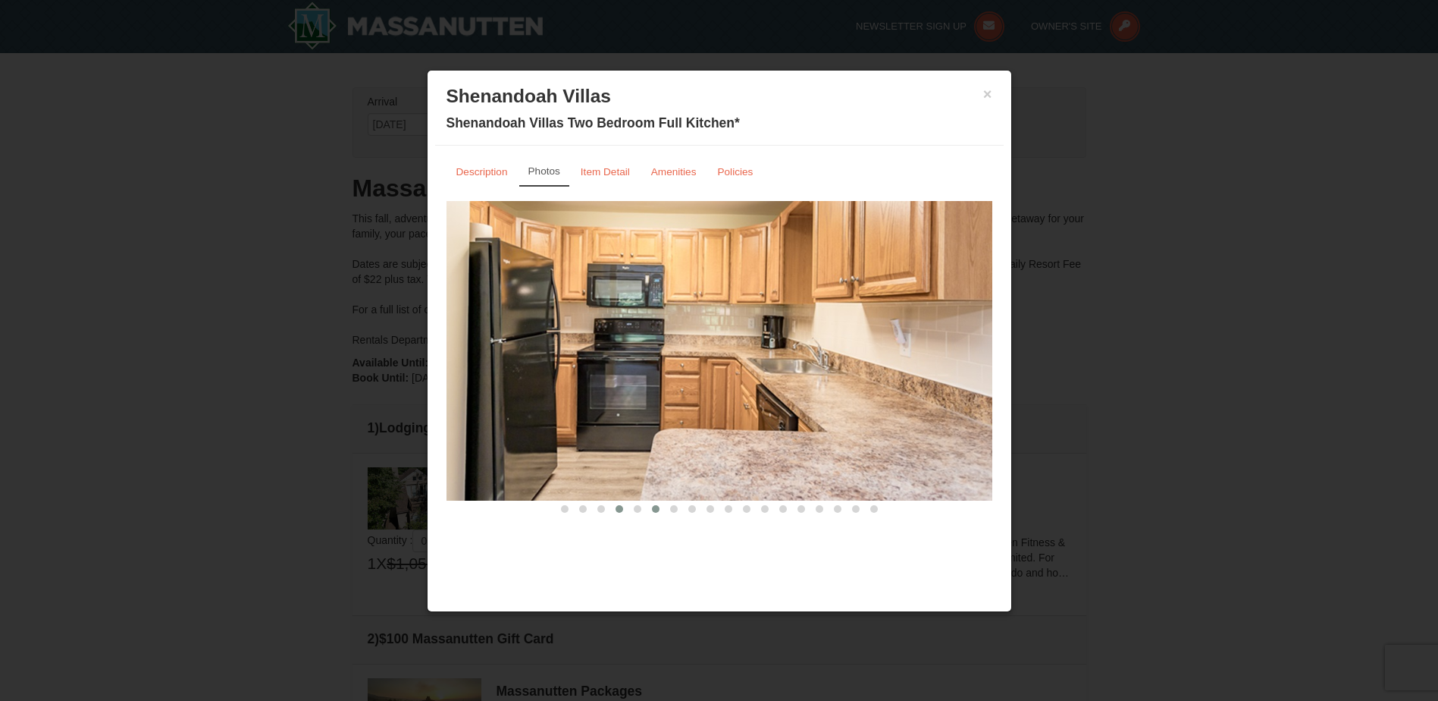
click at [654, 508] on span at bounding box center [656, 509] width 8 height 8
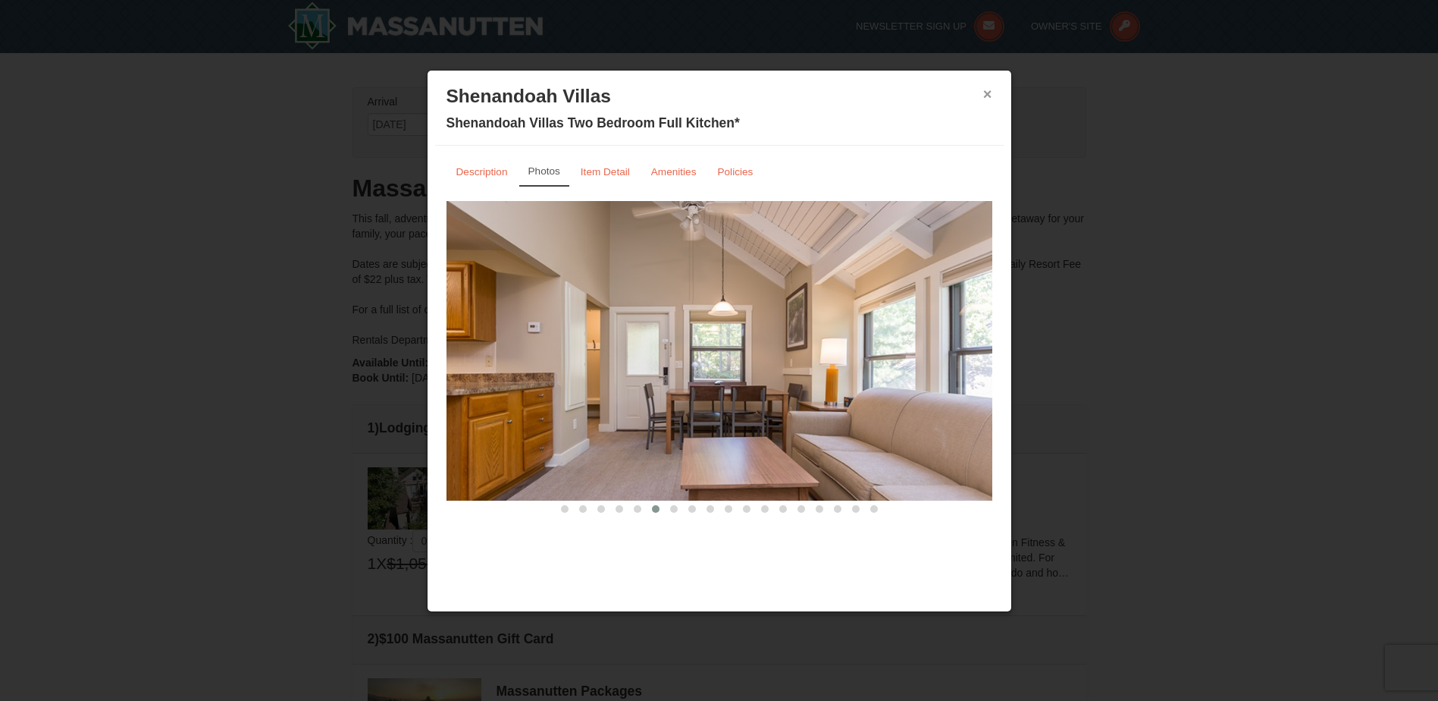
click at [987, 94] on button "×" at bounding box center [987, 93] width 9 height 15
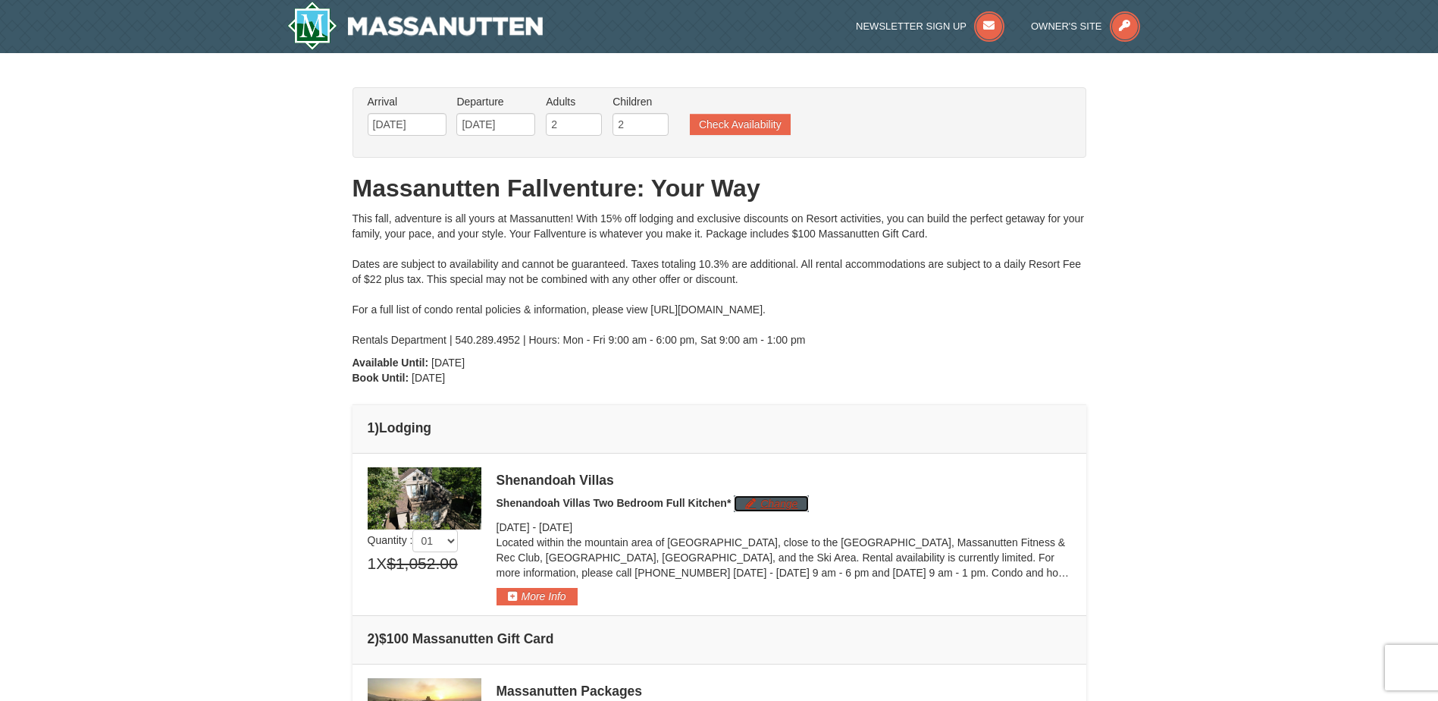
click at [763, 504] on button "Change" at bounding box center [771, 503] width 75 height 17
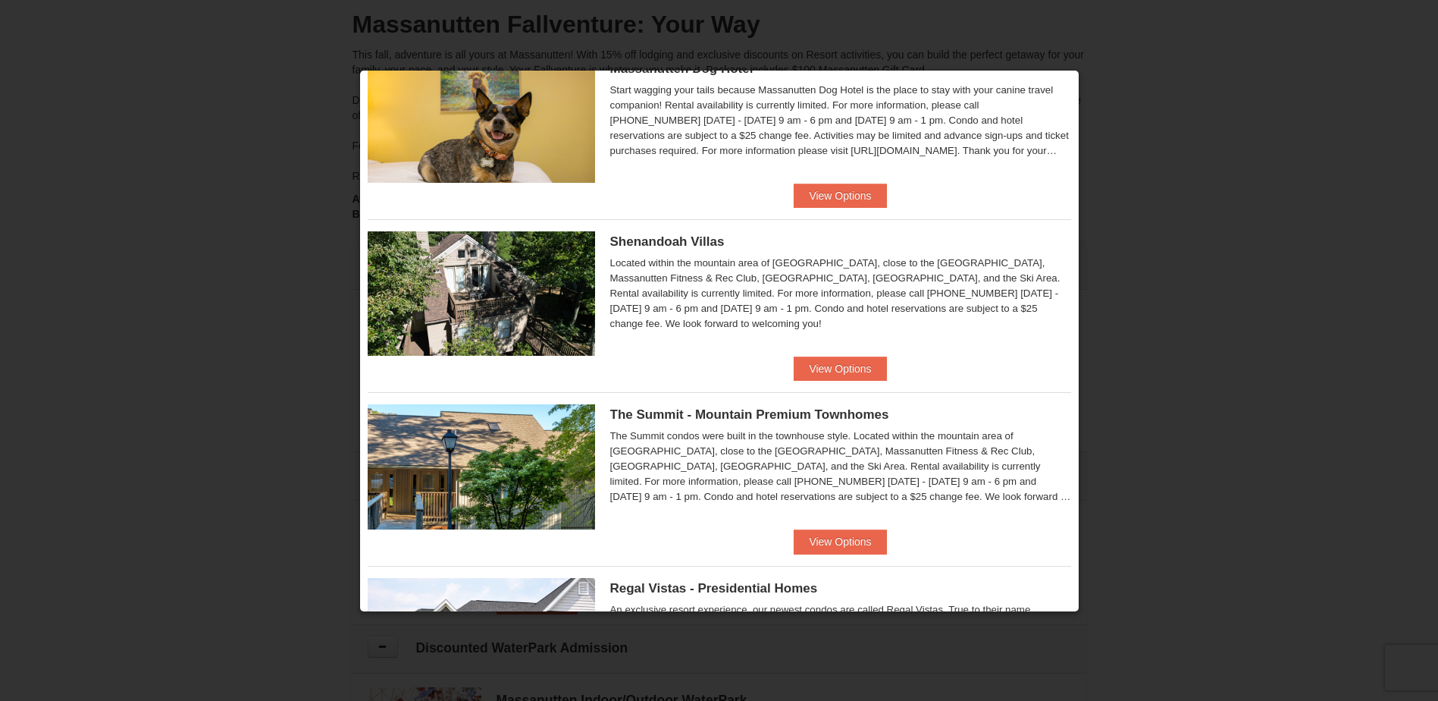
scroll to position [607, 0]
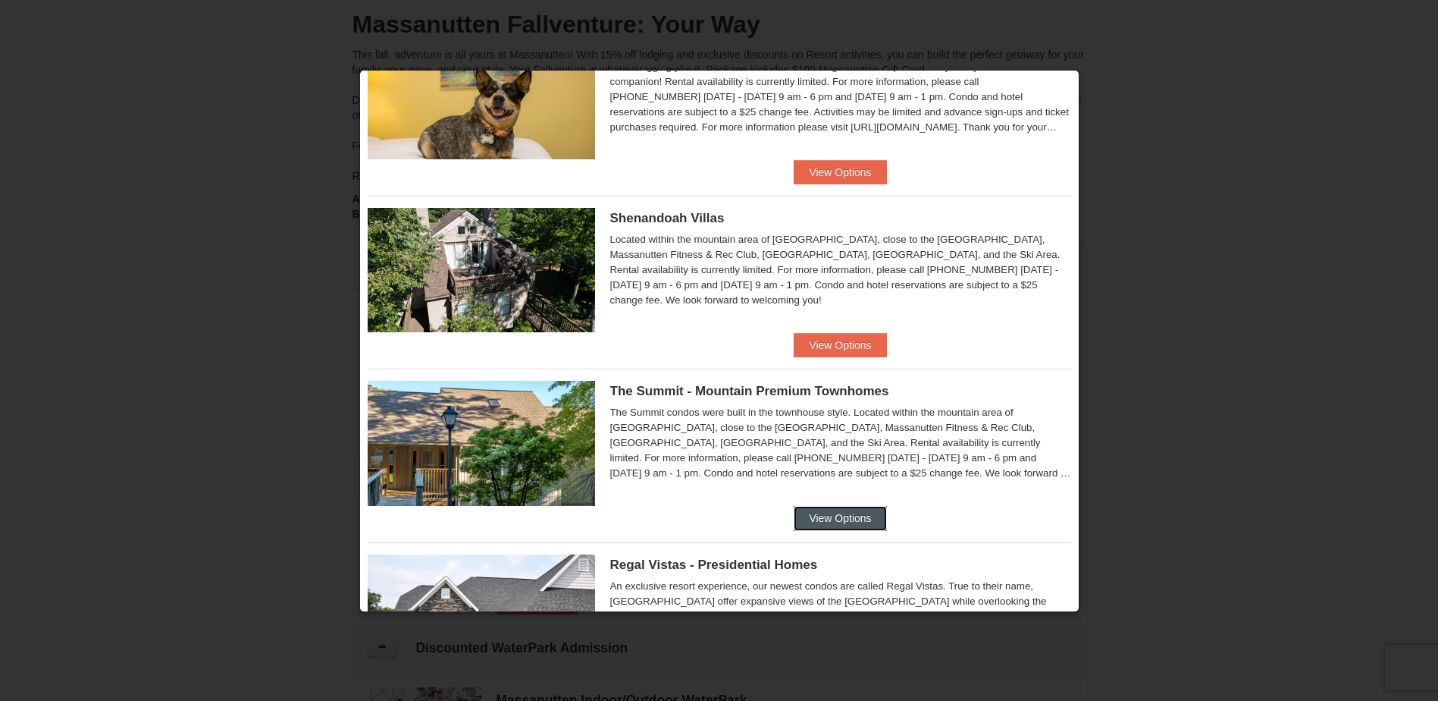
click at [846, 522] on button "View Options" at bounding box center [840, 518] width 92 height 24
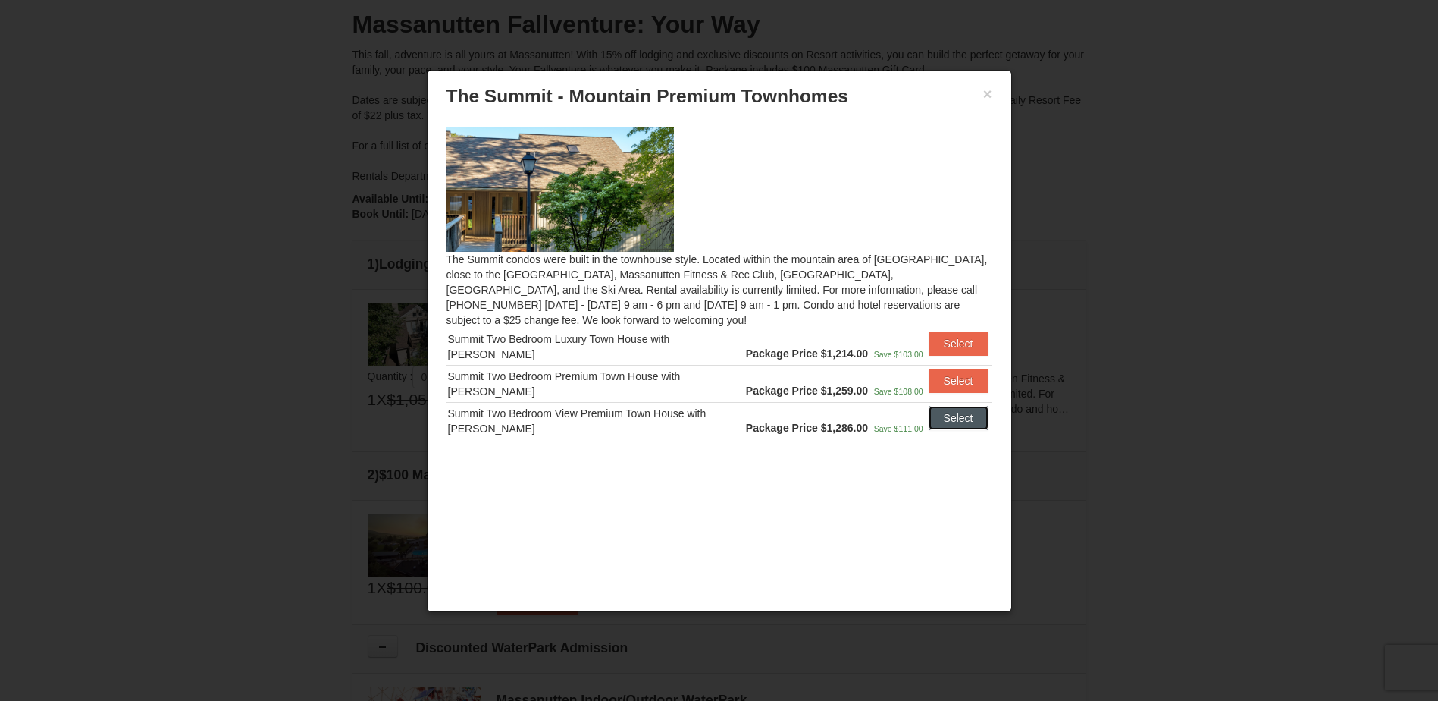
click at [951, 415] on button "Select" at bounding box center [959, 418] width 60 height 24
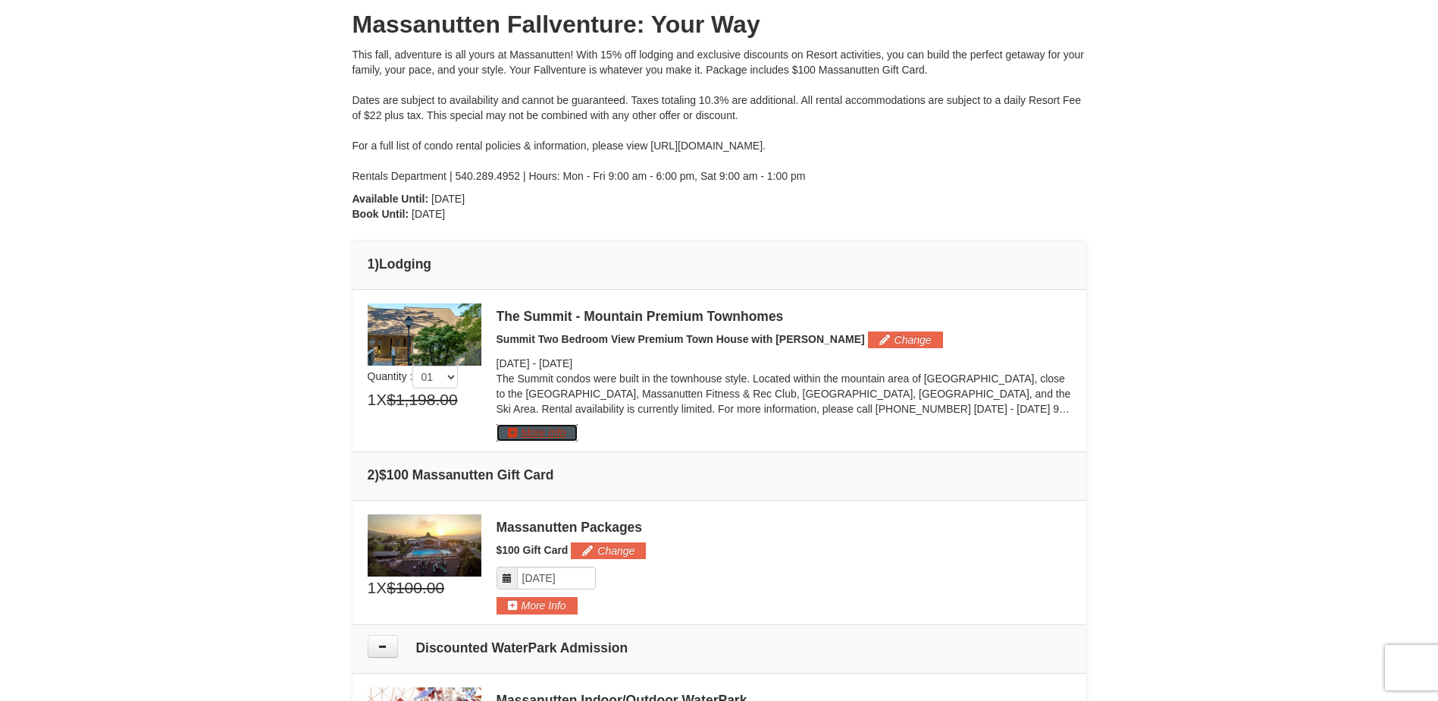
click at [518, 437] on button "More Info" at bounding box center [537, 432] width 81 height 17
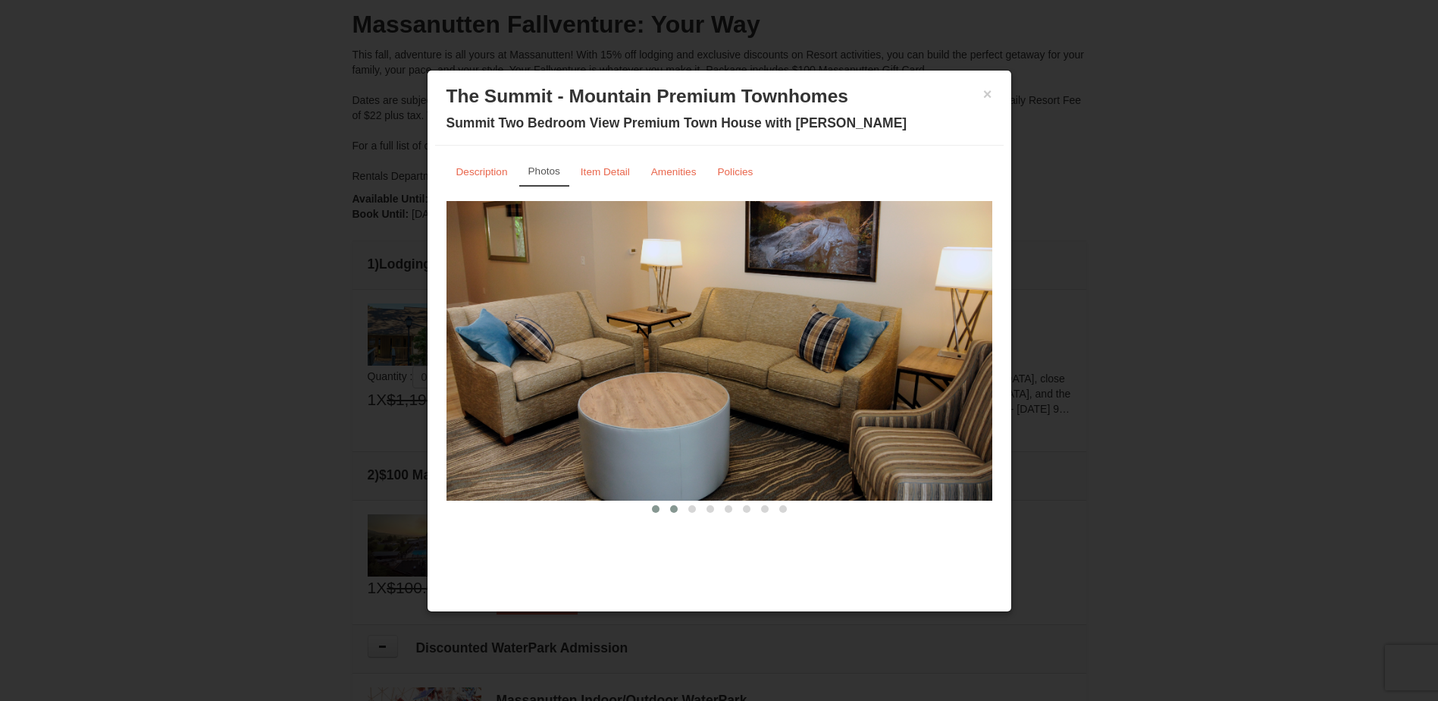
click at [670, 511] on span at bounding box center [674, 509] width 8 height 8
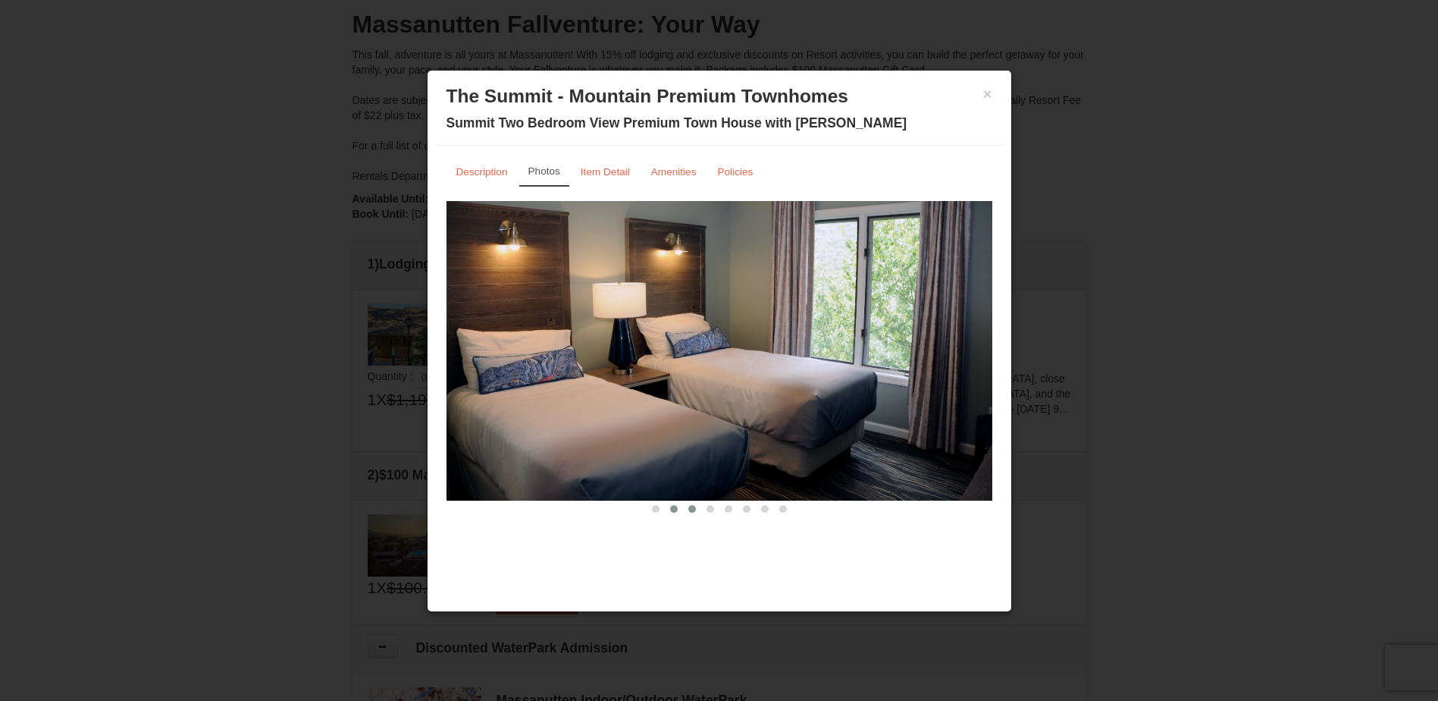
click at [687, 511] on button at bounding box center [692, 508] width 18 height 15
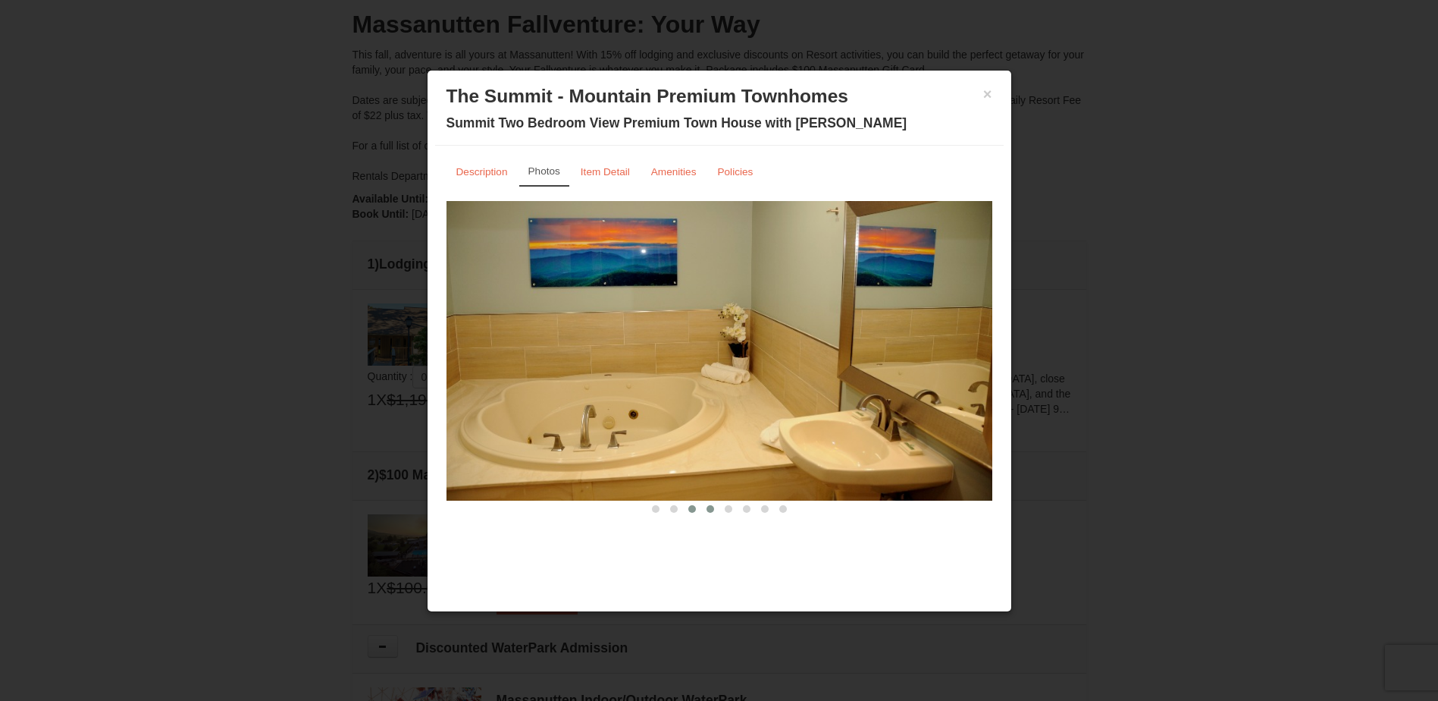
click at [709, 511] on span at bounding box center [711, 509] width 8 height 8
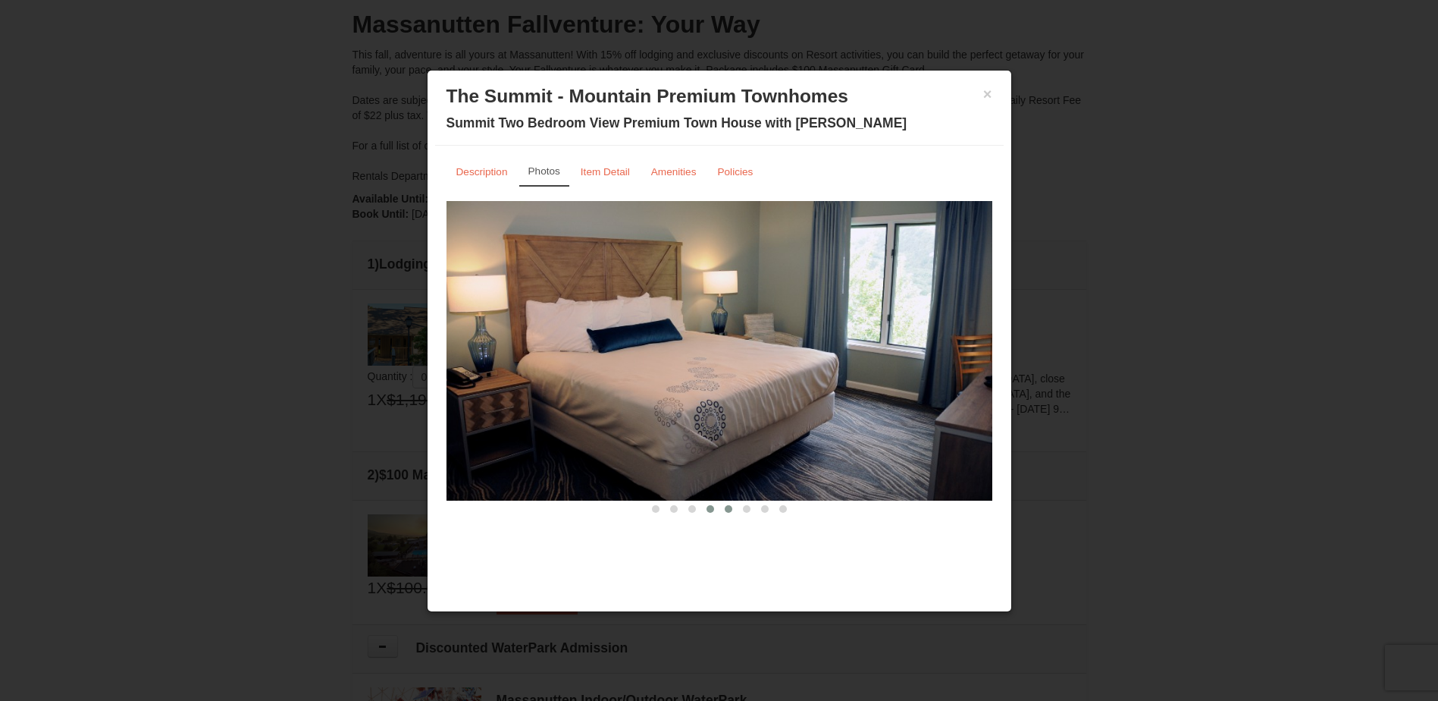
click at [724, 511] on button at bounding box center [728, 508] width 18 height 15
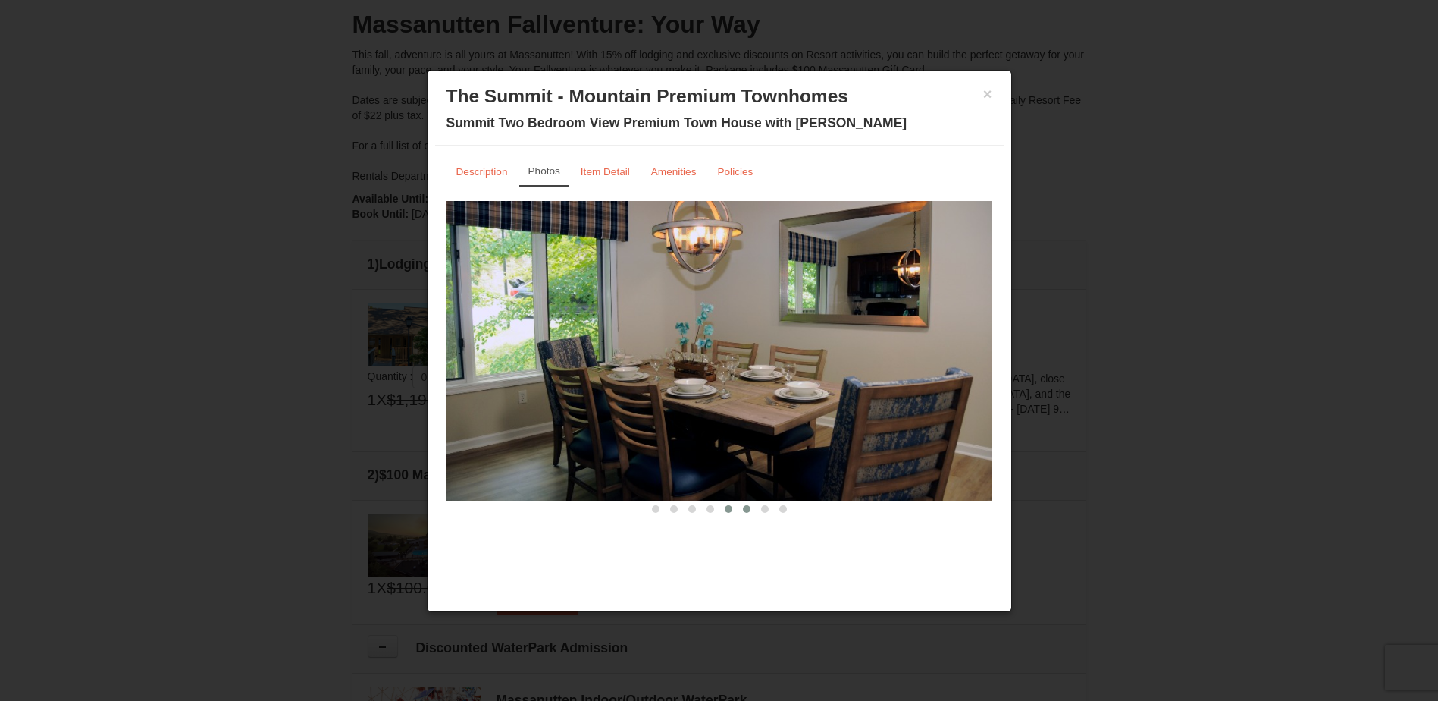
click at [745, 509] on span at bounding box center [747, 509] width 8 height 8
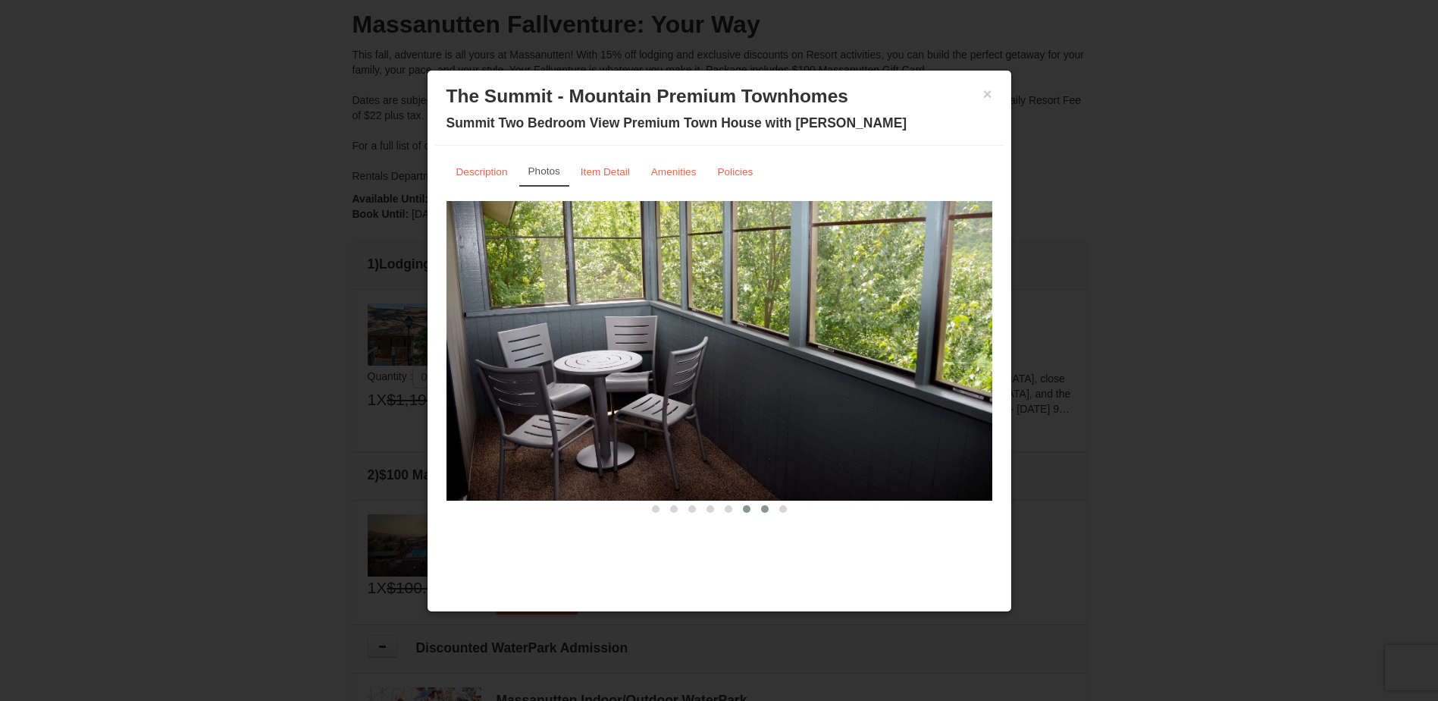
click at [761, 509] on span at bounding box center [765, 509] width 8 height 8
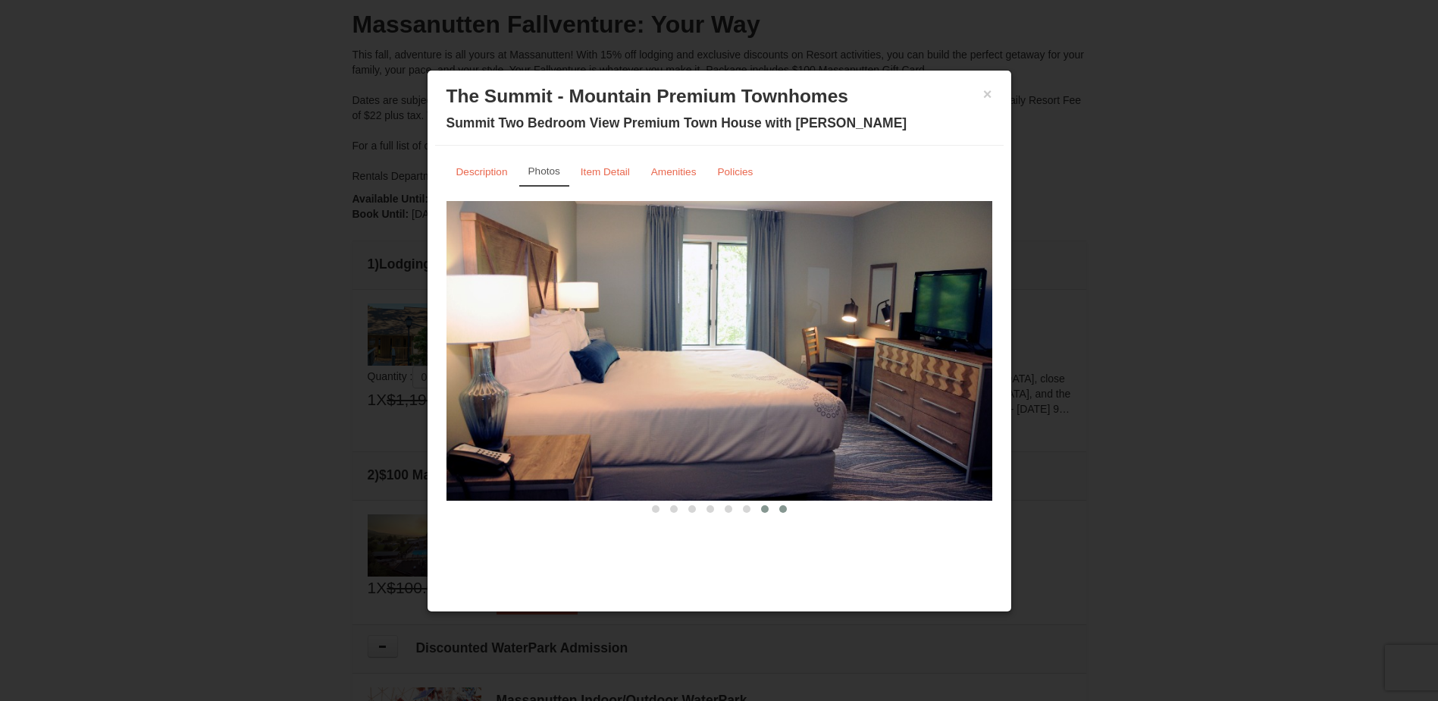
click at [784, 509] on span at bounding box center [783, 509] width 8 height 8
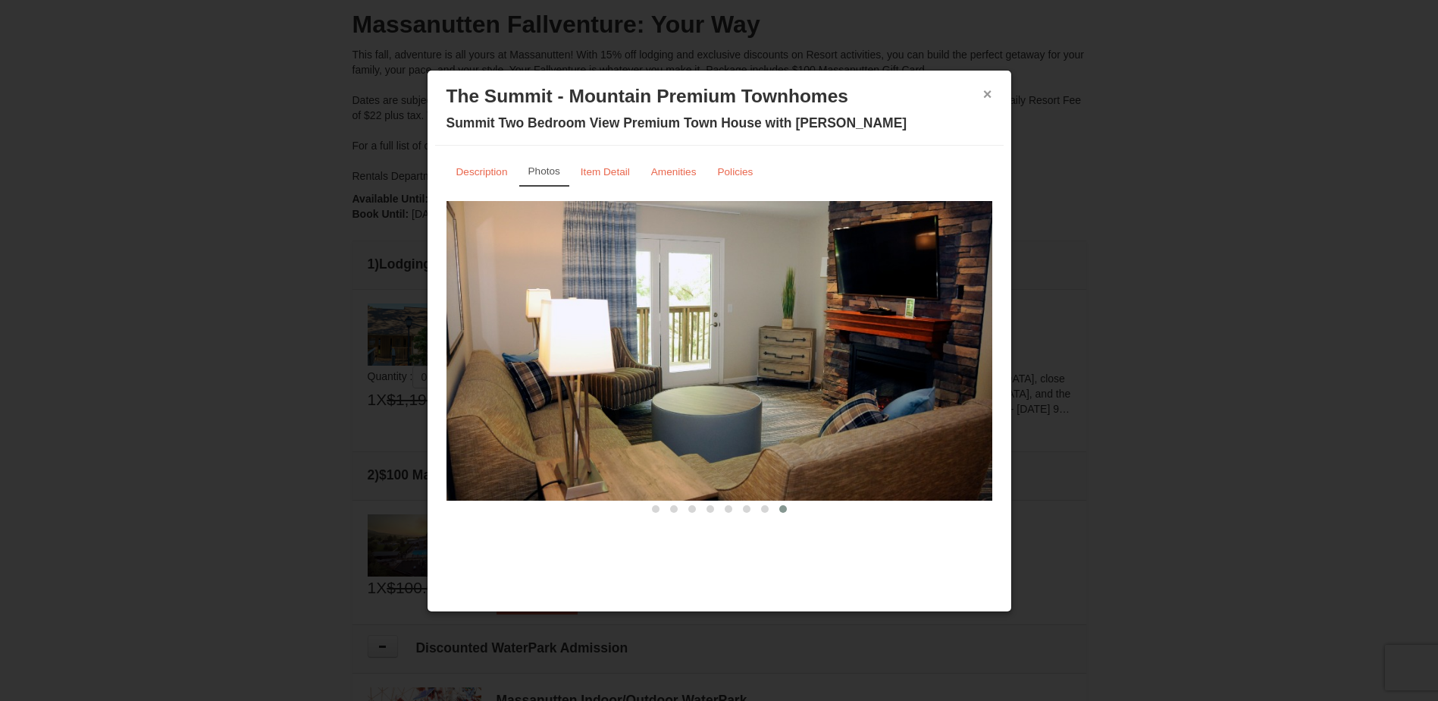
click at [986, 97] on button "×" at bounding box center [987, 93] width 9 height 15
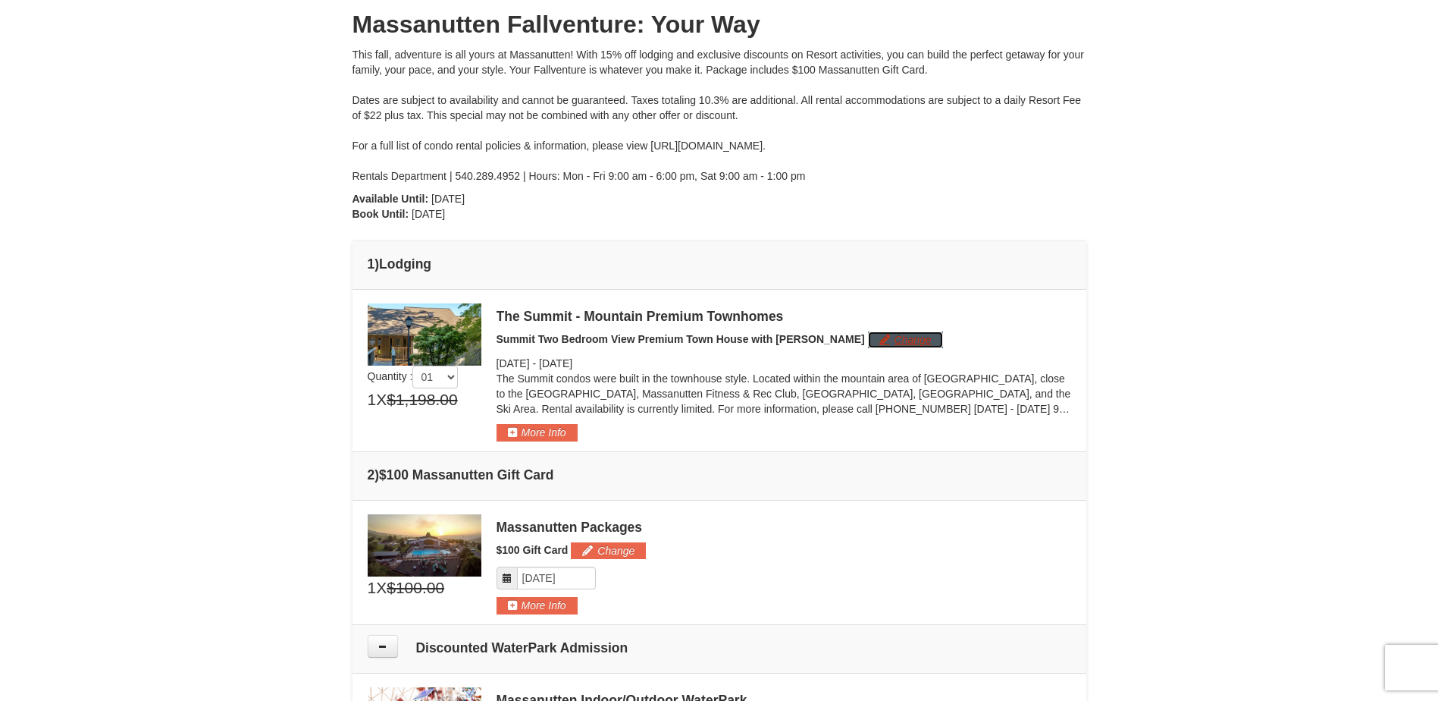
click at [870, 340] on button "Change" at bounding box center [905, 339] width 75 height 17
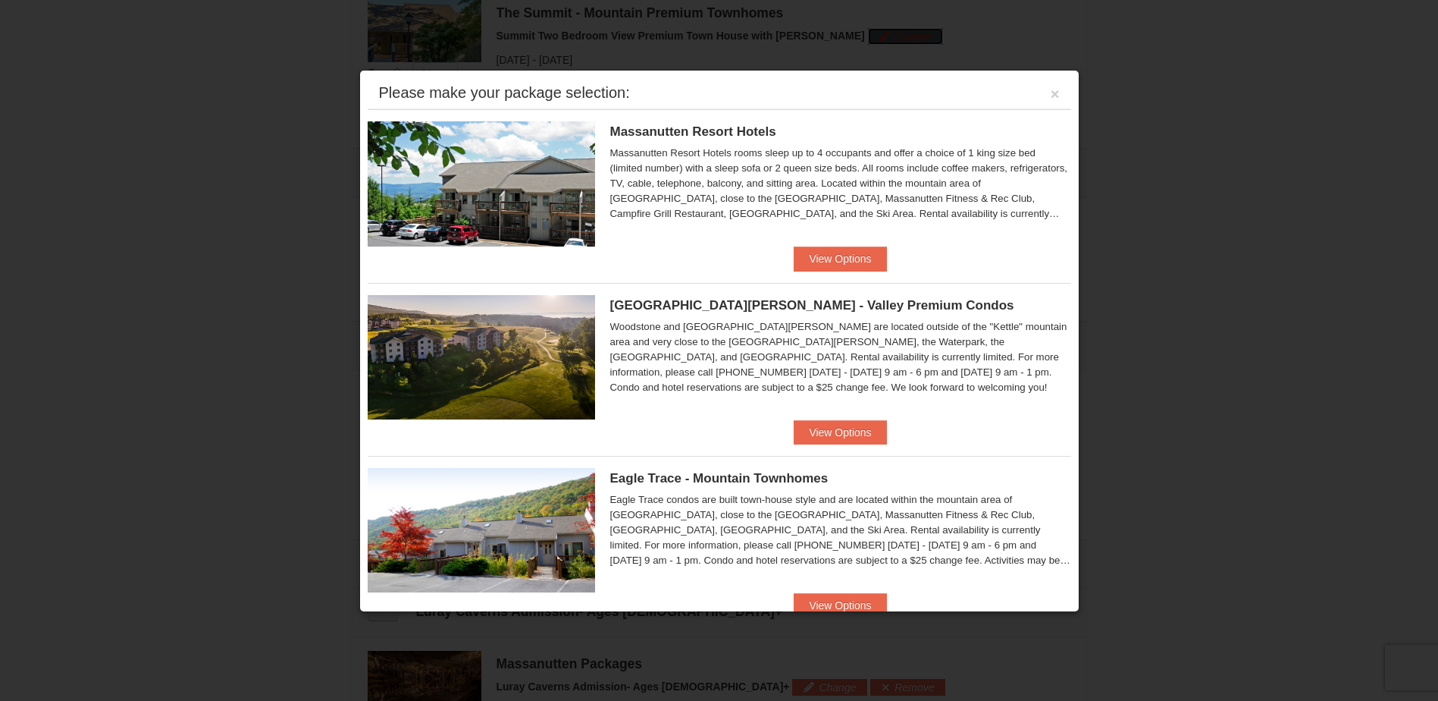
scroll to position [76, 0]
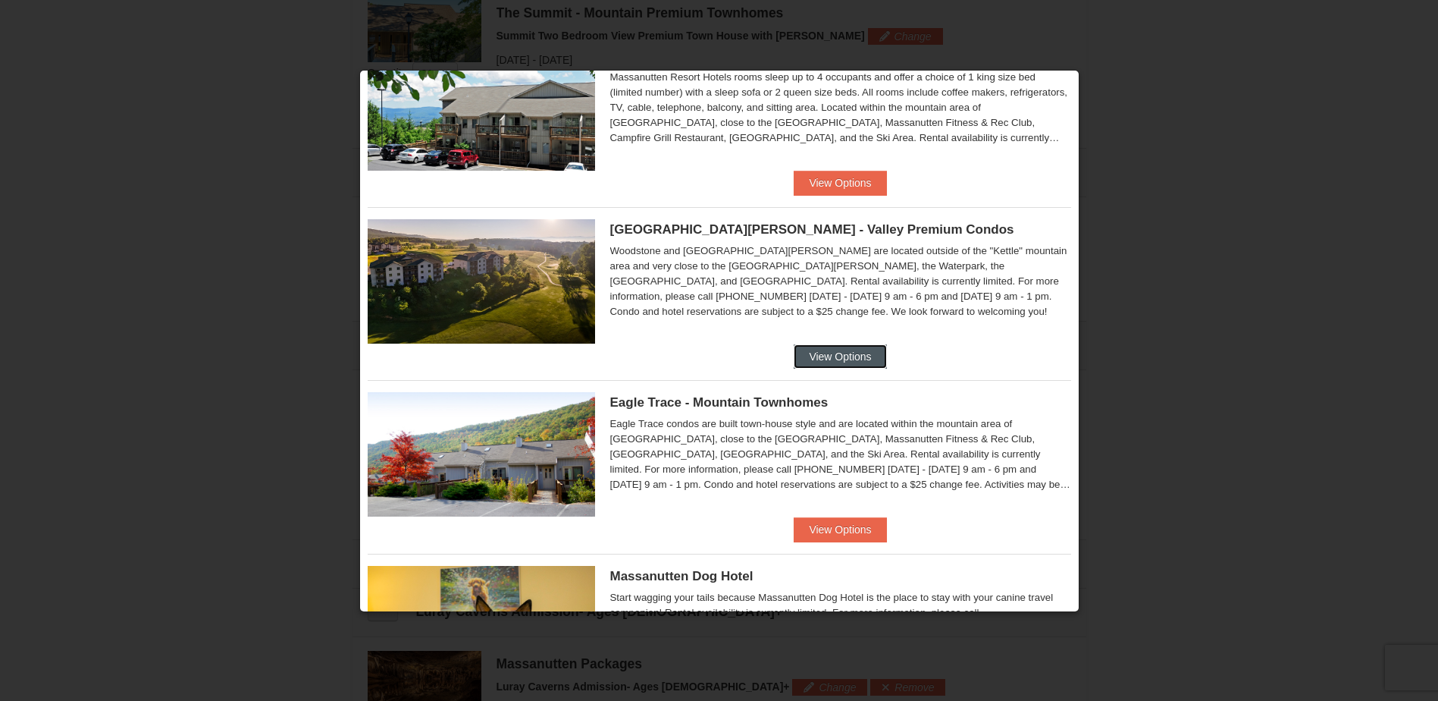
click at [845, 354] on button "View Options" at bounding box center [840, 356] width 92 height 24
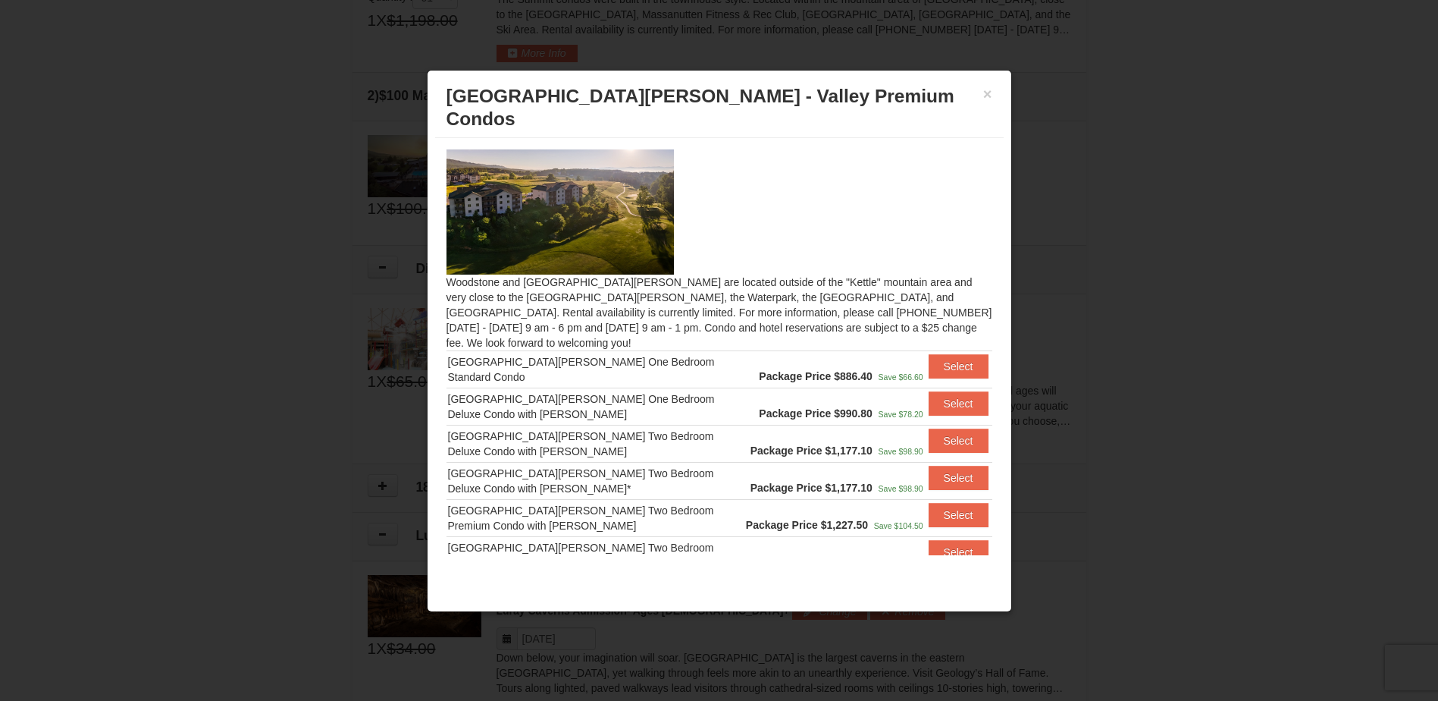
scroll to position [44, 0]
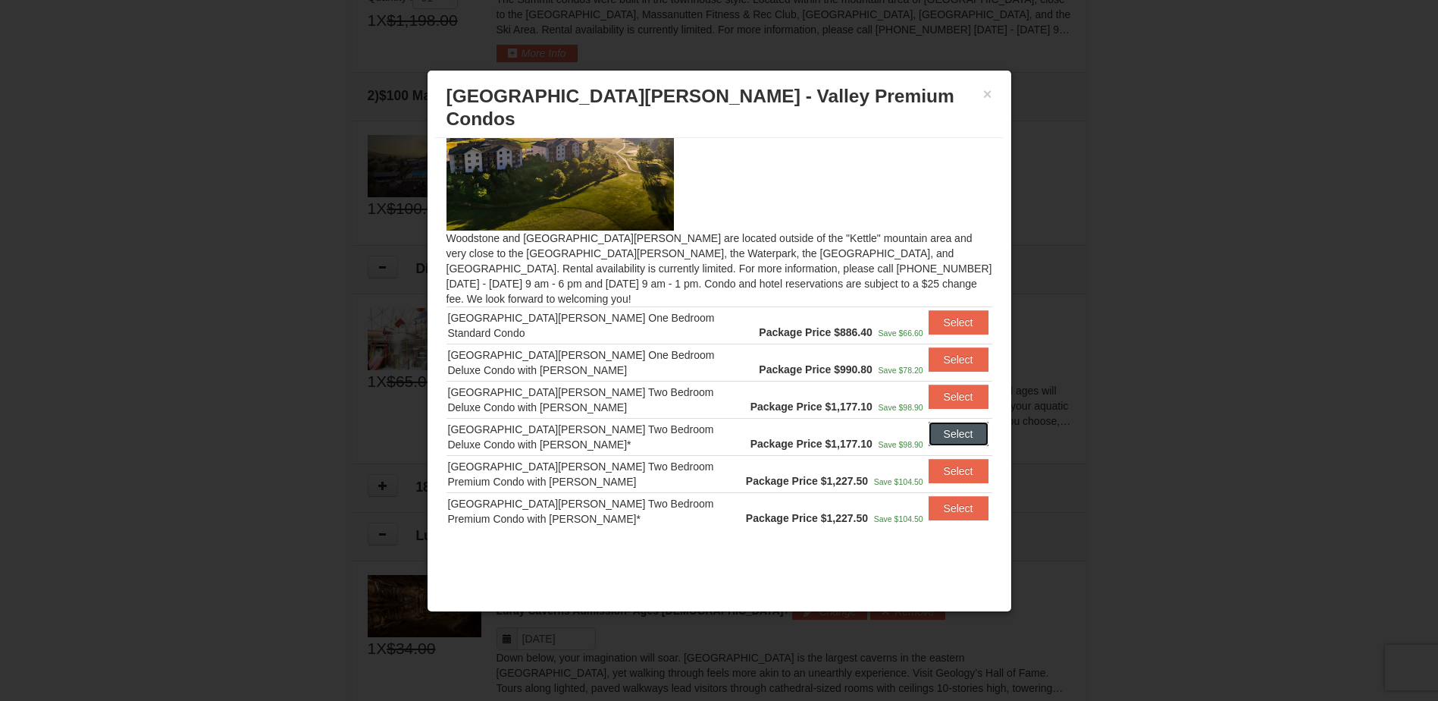
click at [940, 422] on button "Select" at bounding box center [959, 434] width 60 height 24
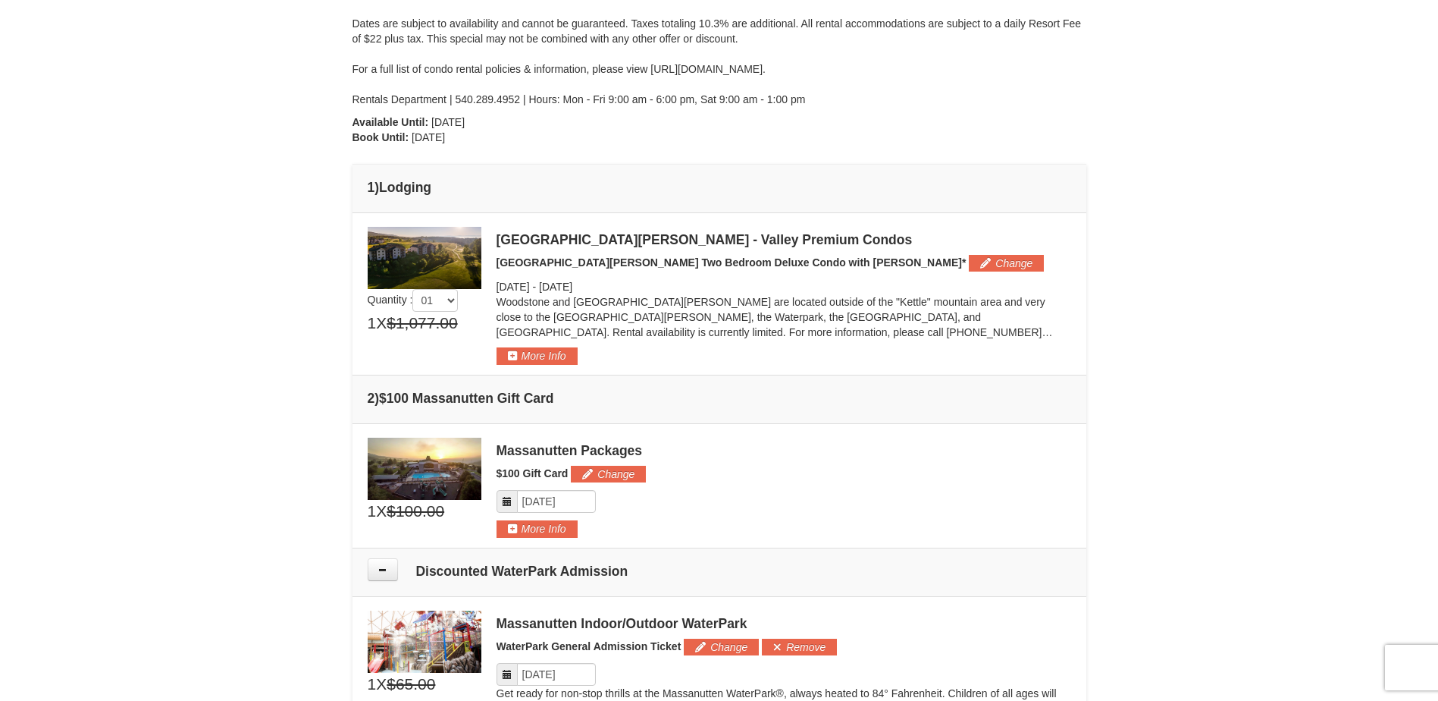
scroll to position [240, 0]
click at [528, 358] on button "More Info" at bounding box center [537, 356] width 81 height 17
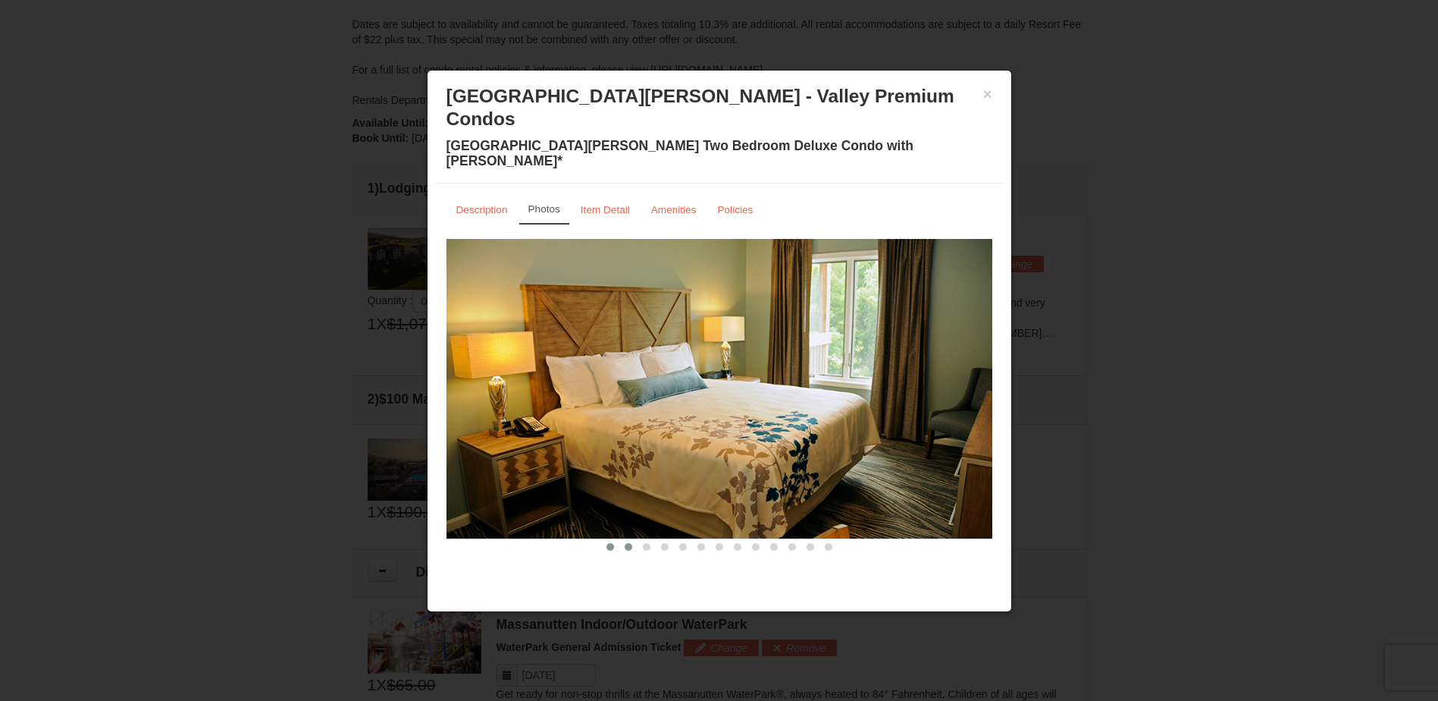
click at [625, 543] on span at bounding box center [629, 547] width 8 height 8
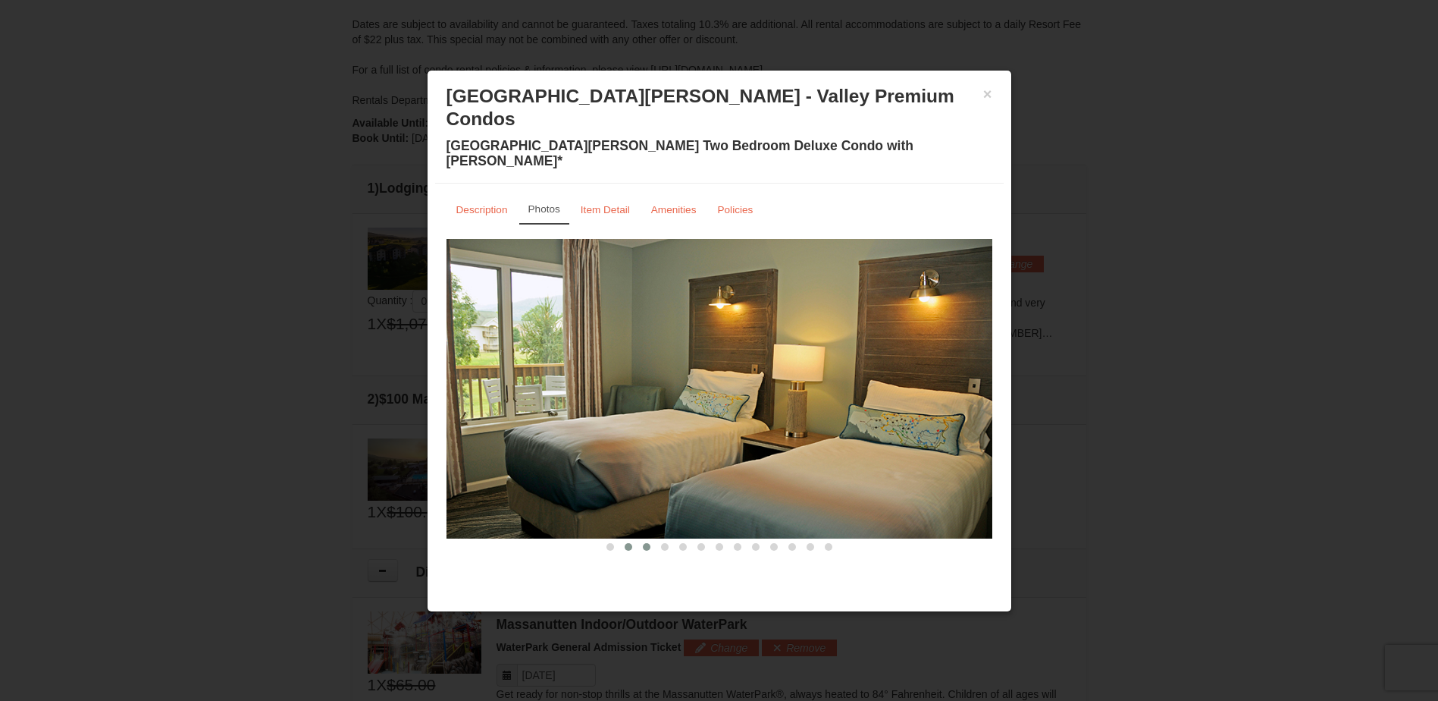
click at [647, 543] on span at bounding box center [647, 547] width 8 height 8
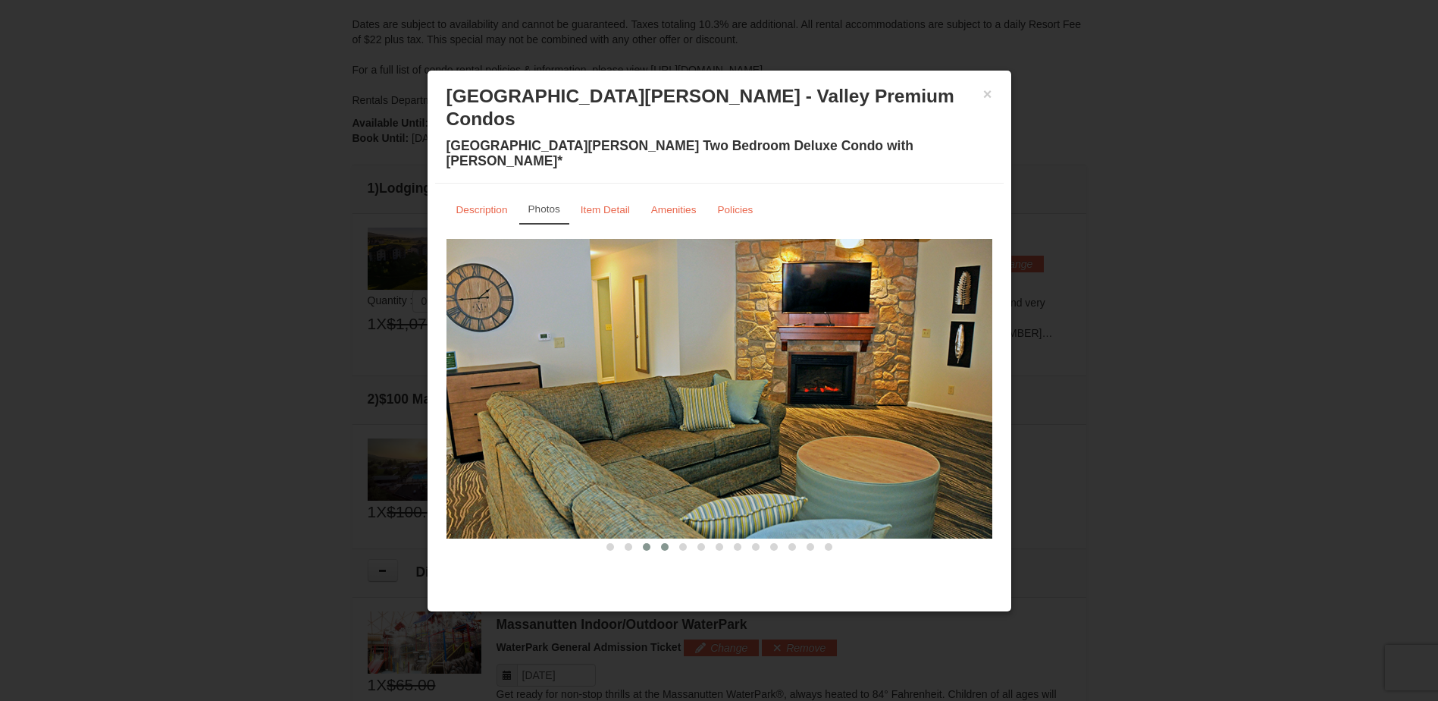
click at [665, 543] on span at bounding box center [665, 547] width 8 height 8
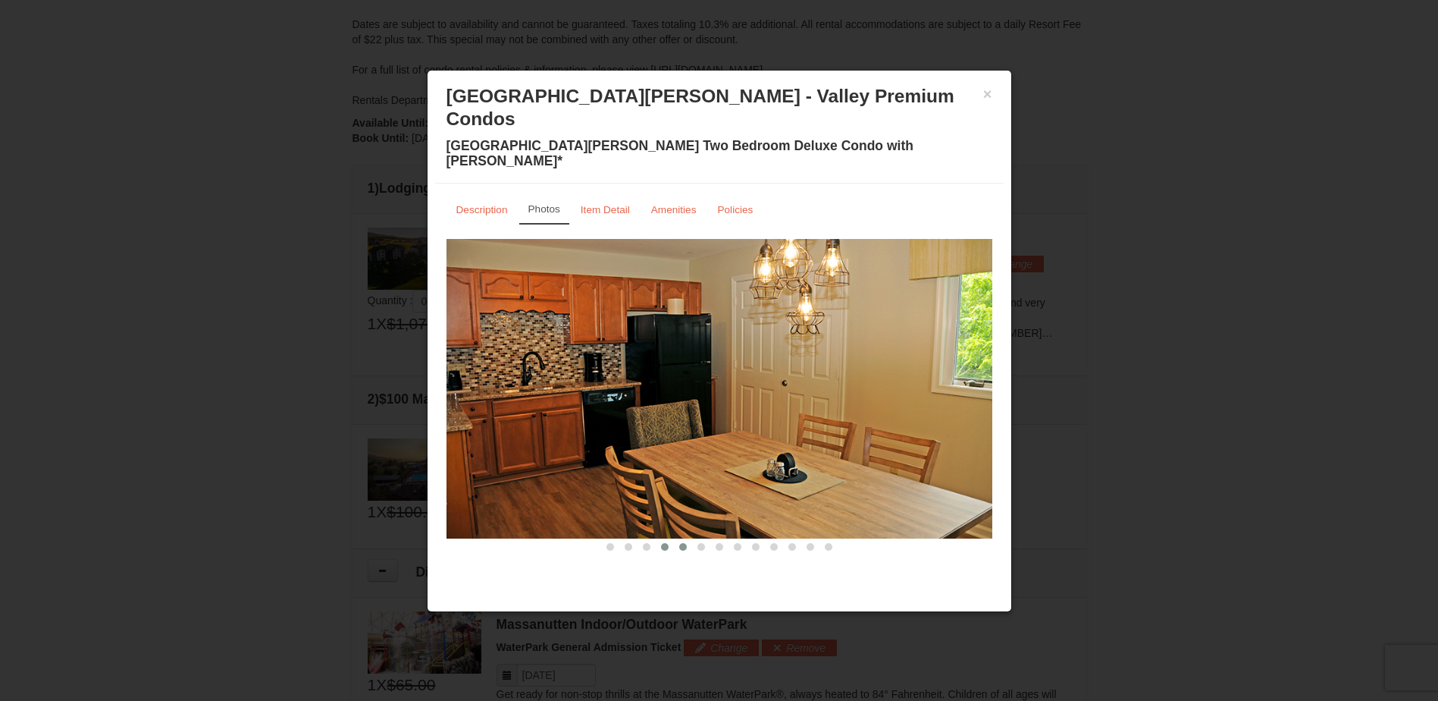
click at [684, 543] on span at bounding box center [683, 547] width 8 height 8
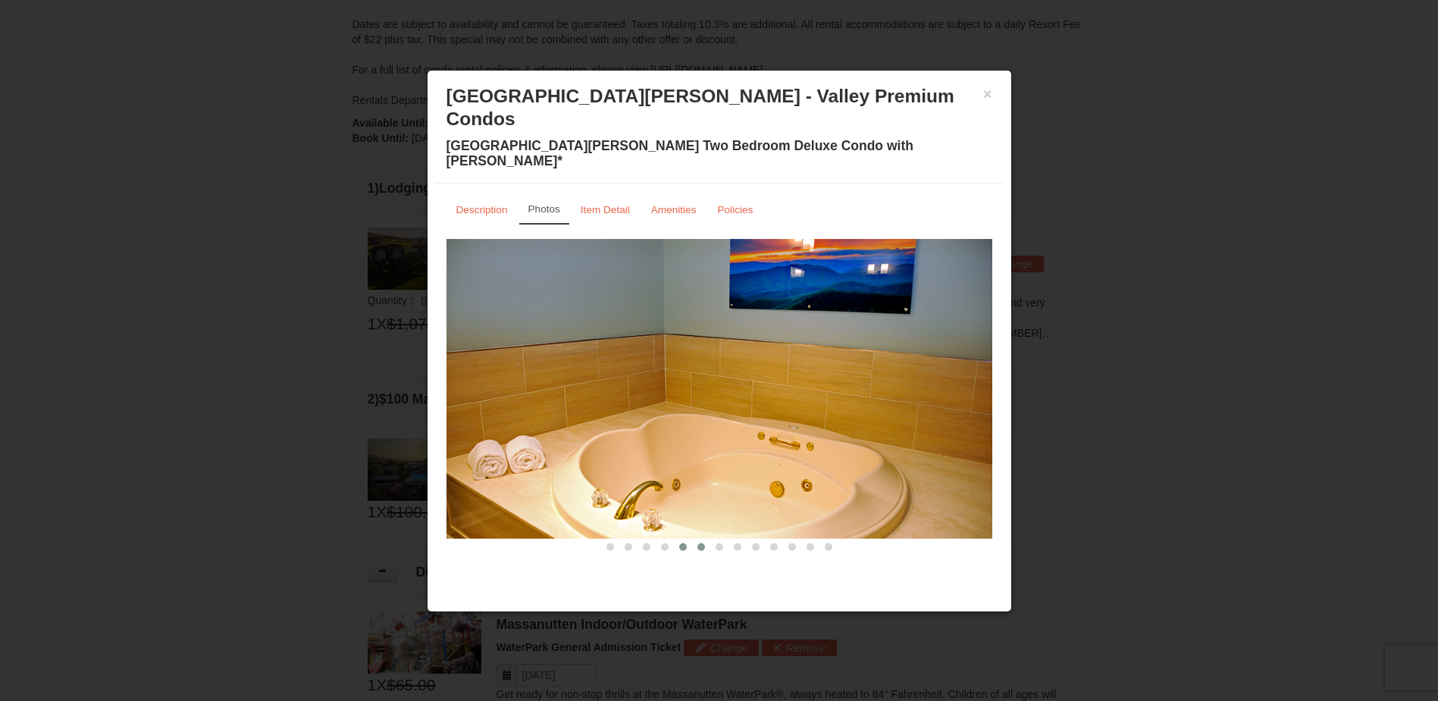
click at [702, 543] on span at bounding box center [702, 547] width 8 height 8
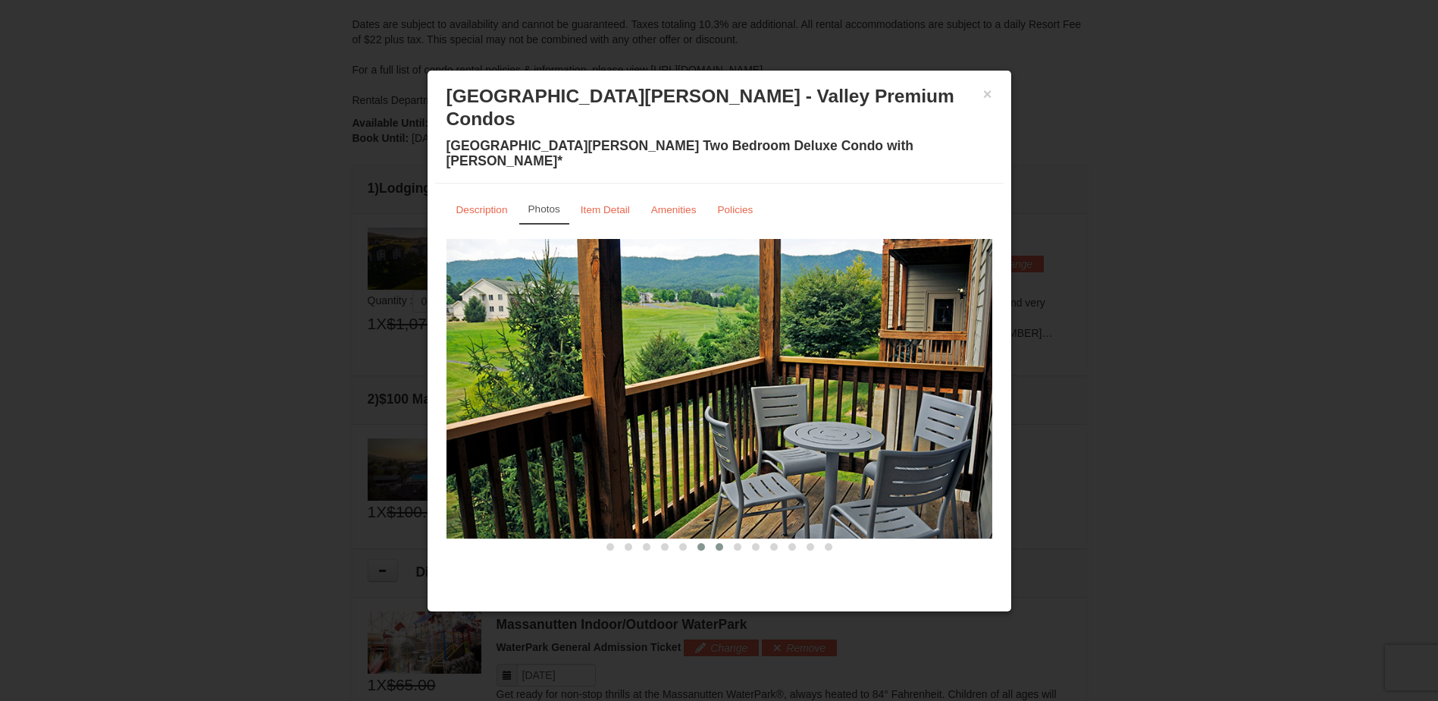
click at [717, 543] on span at bounding box center [720, 547] width 8 height 8
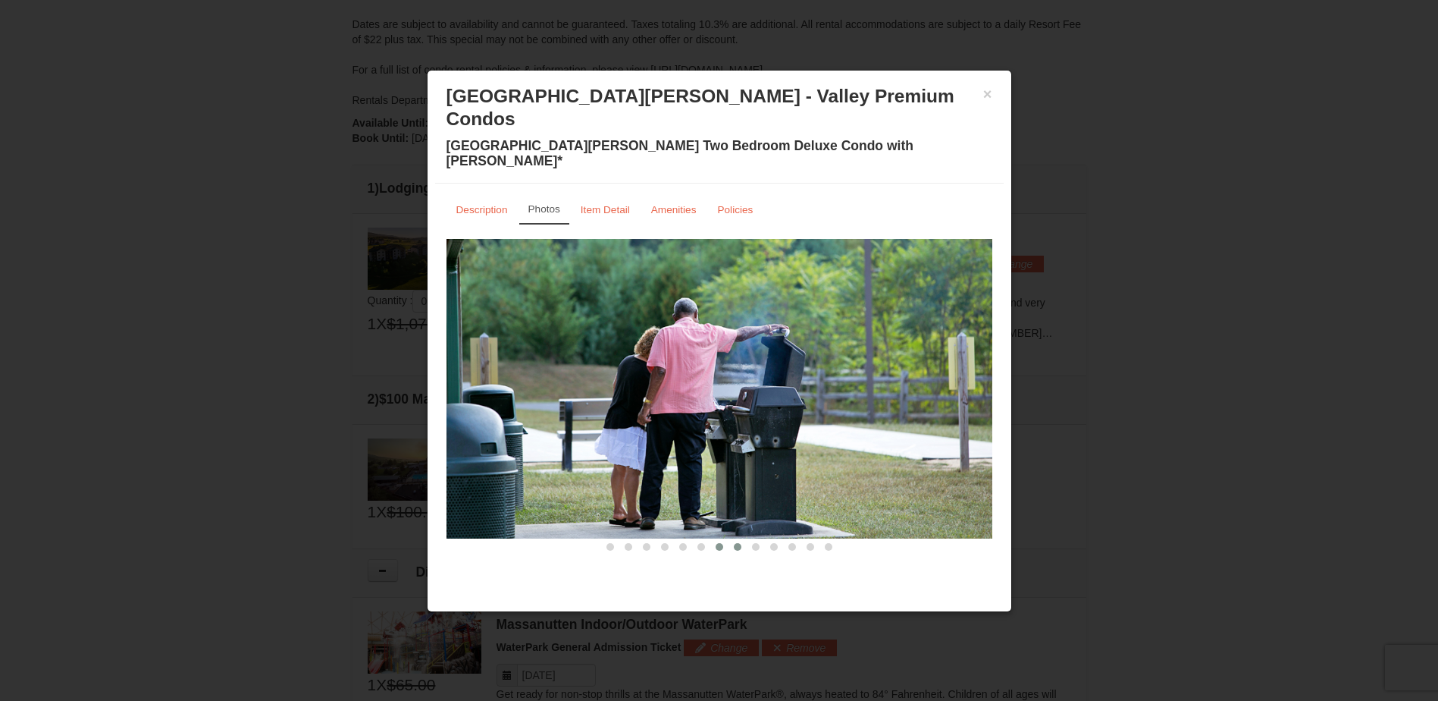
click at [736, 543] on span at bounding box center [738, 547] width 8 height 8
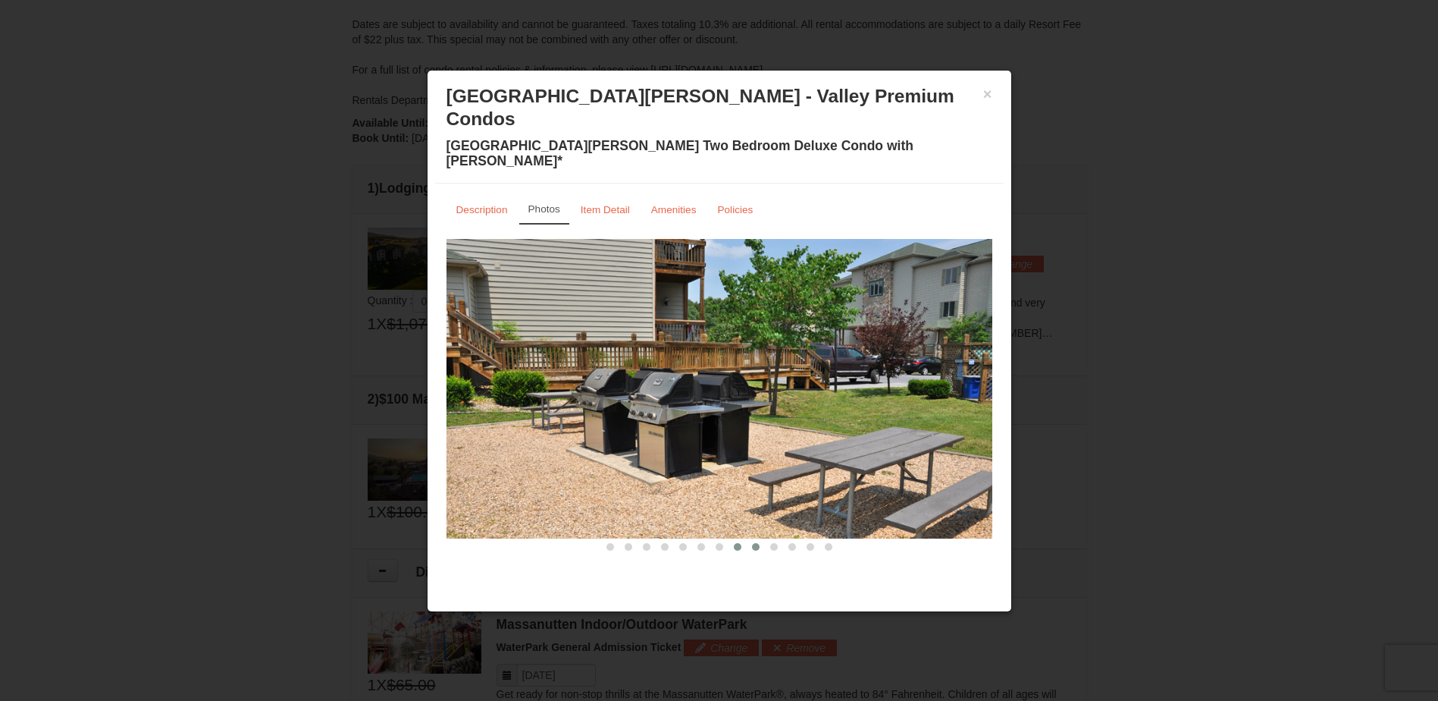
click at [753, 543] on span at bounding box center [756, 547] width 8 height 8
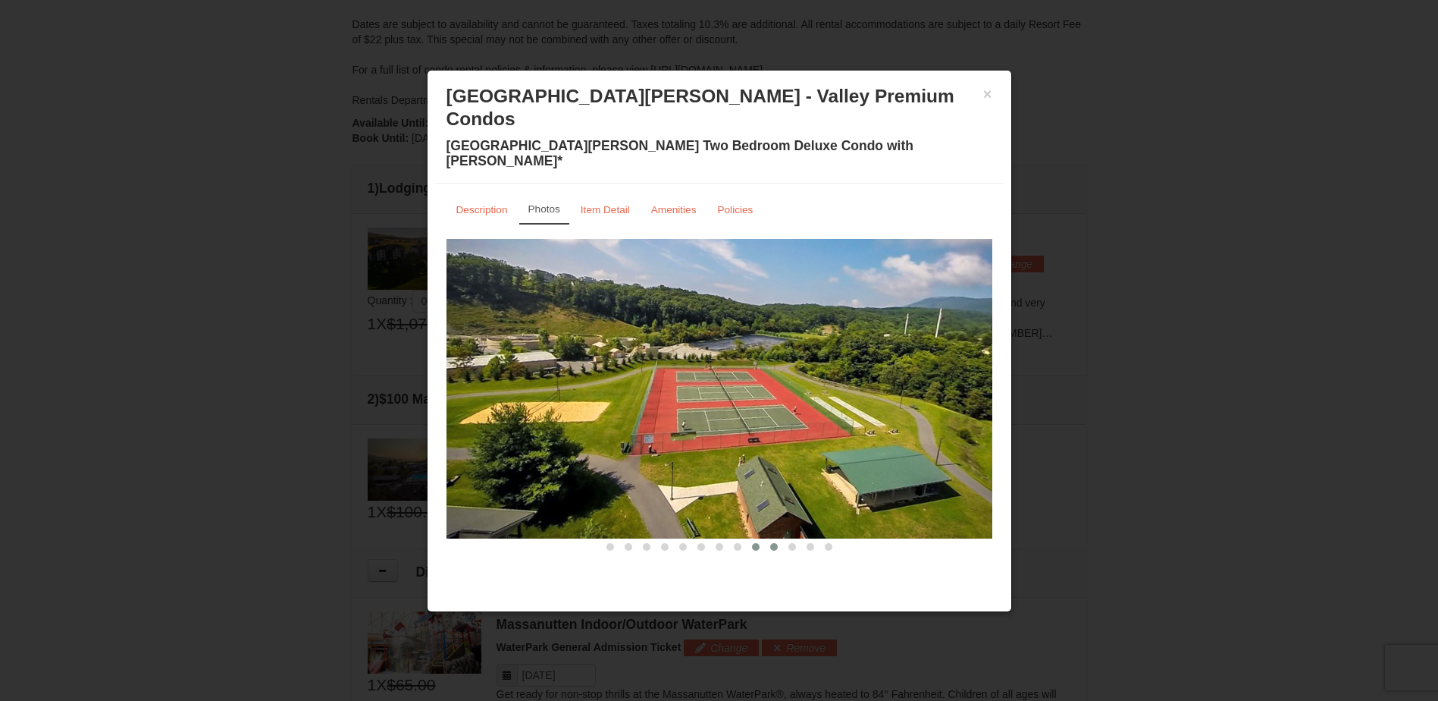
click at [772, 543] on span at bounding box center [774, 547] width 8 height 8
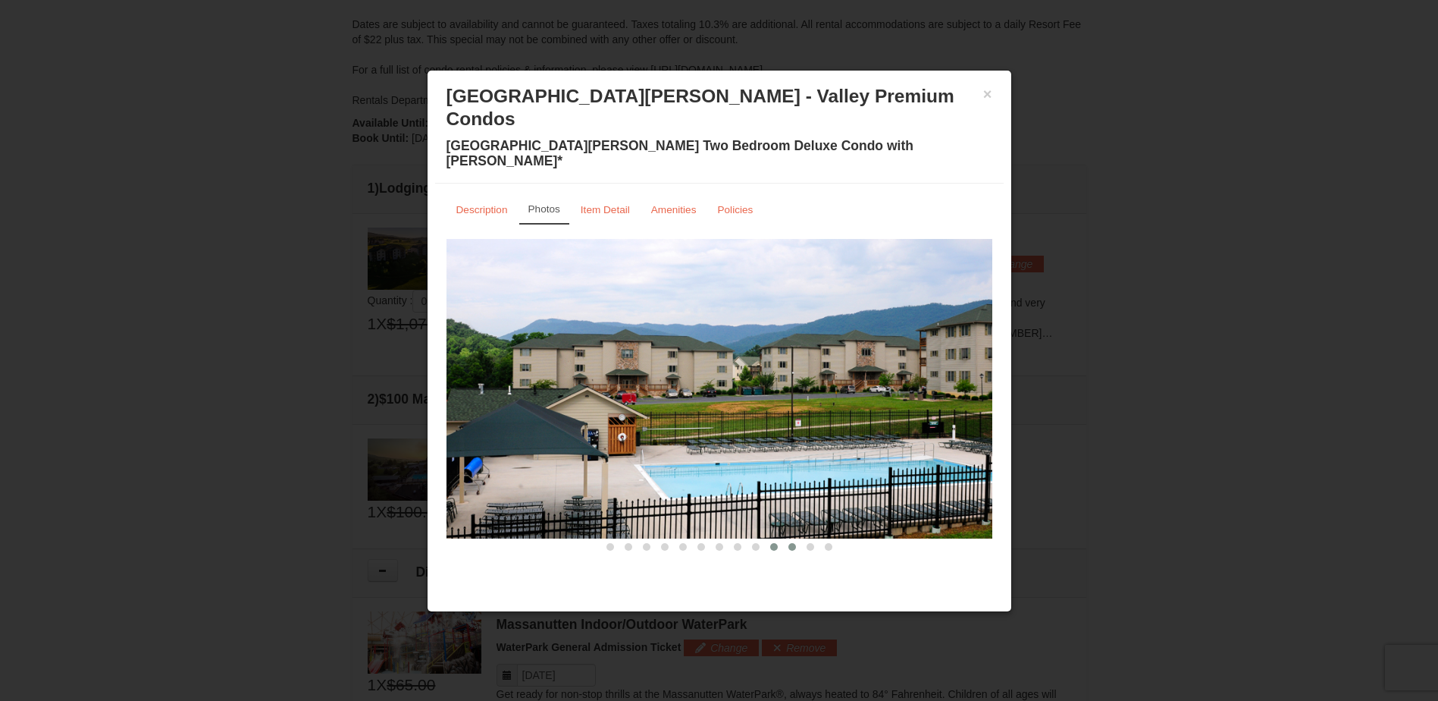
click at [788, 543] on span at bounding box center [792, 547] width 8 height 8
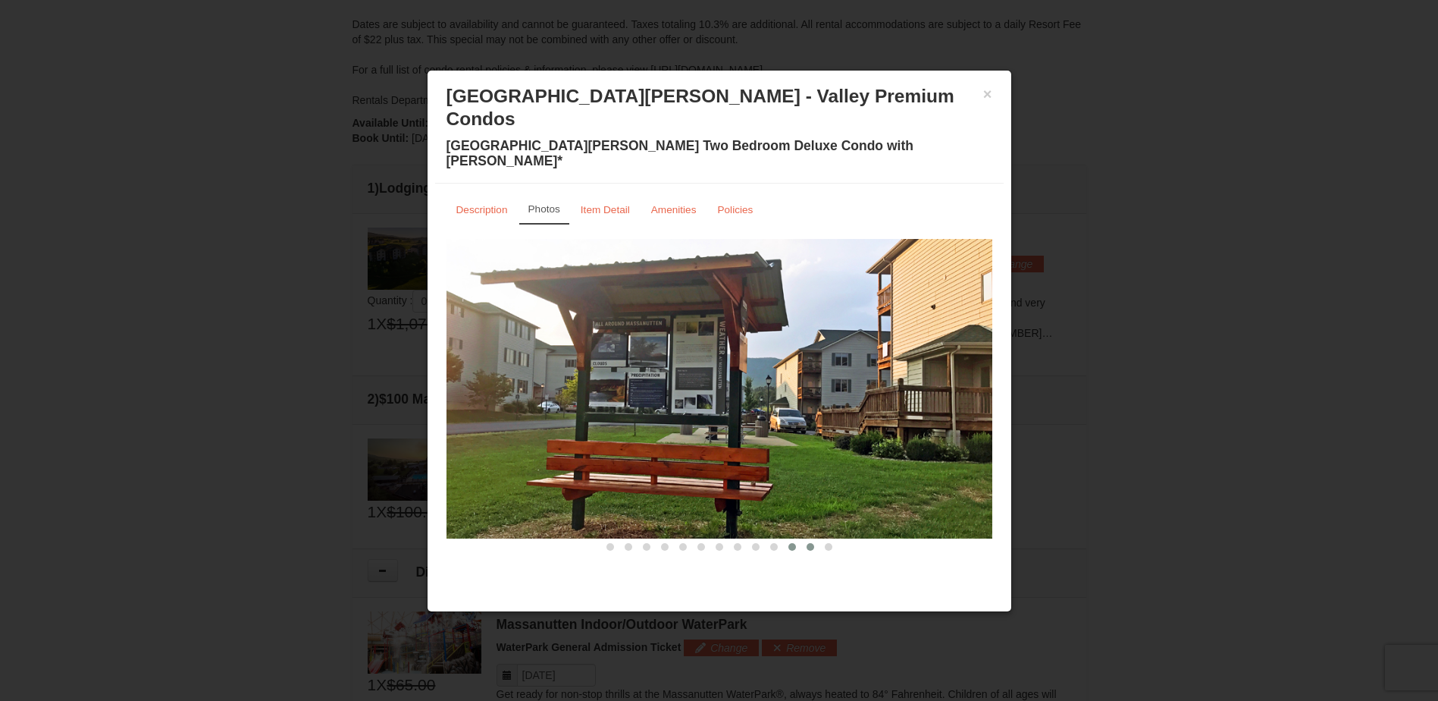
click at [807, 543] on span at bounding box center [811, 547] width 8 height 8
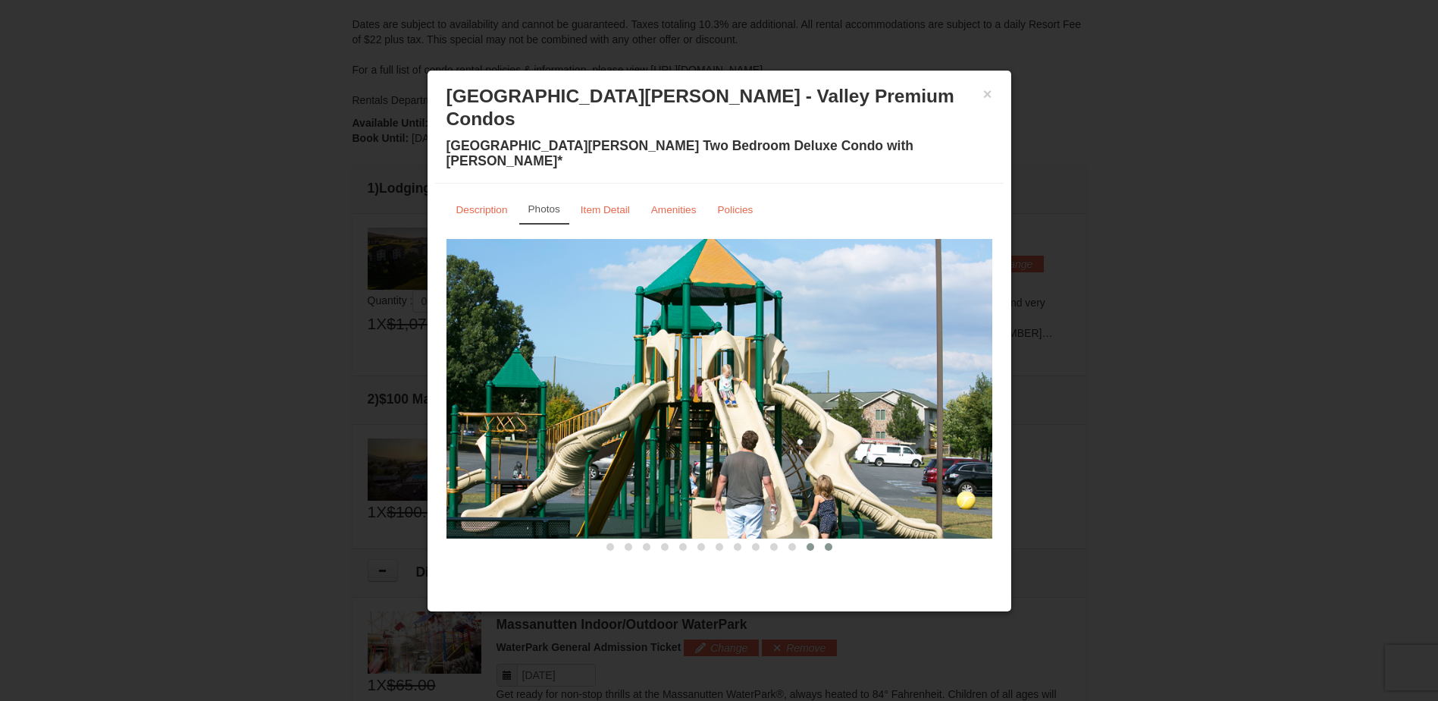
click at [829, 543] on span at bounding box center [829, 547] width 8 height 8
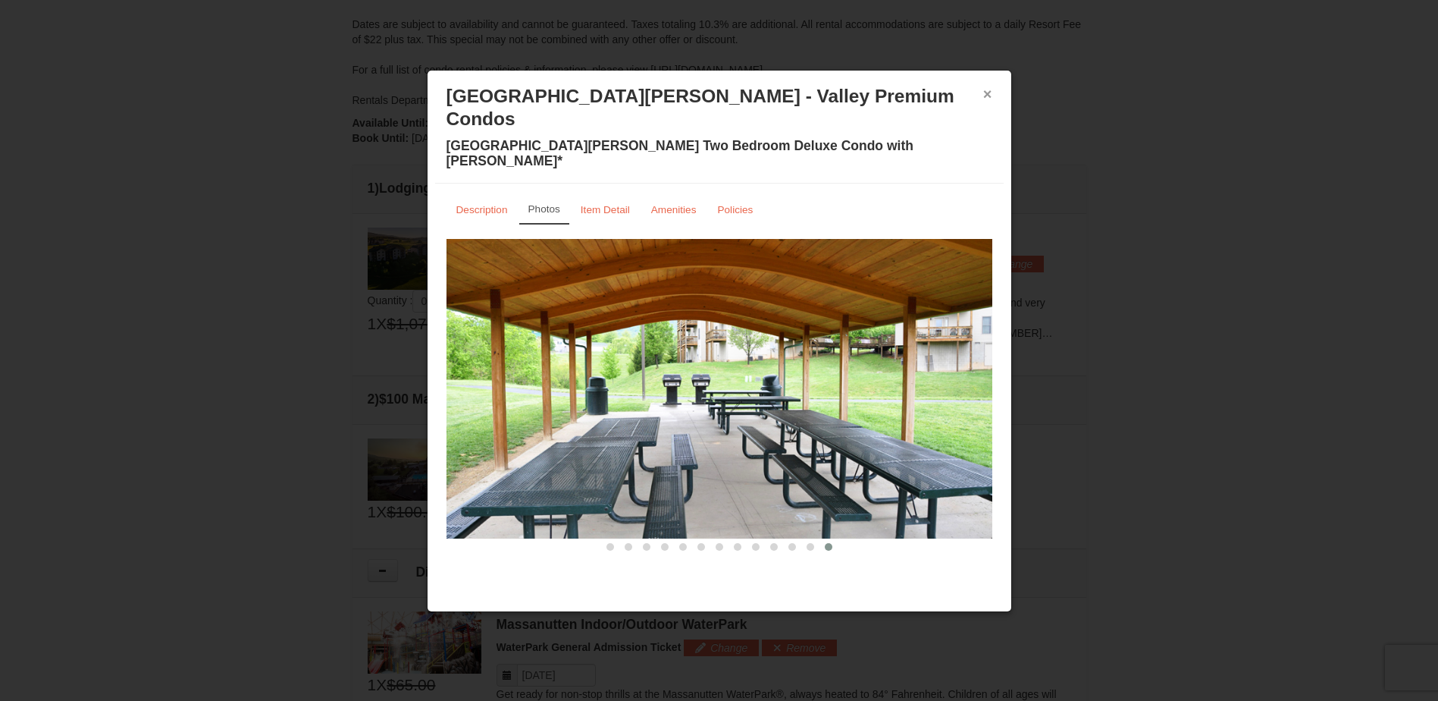
click at [986, 98] on button "×" at bounding box center [987, 93] width 9 height 15
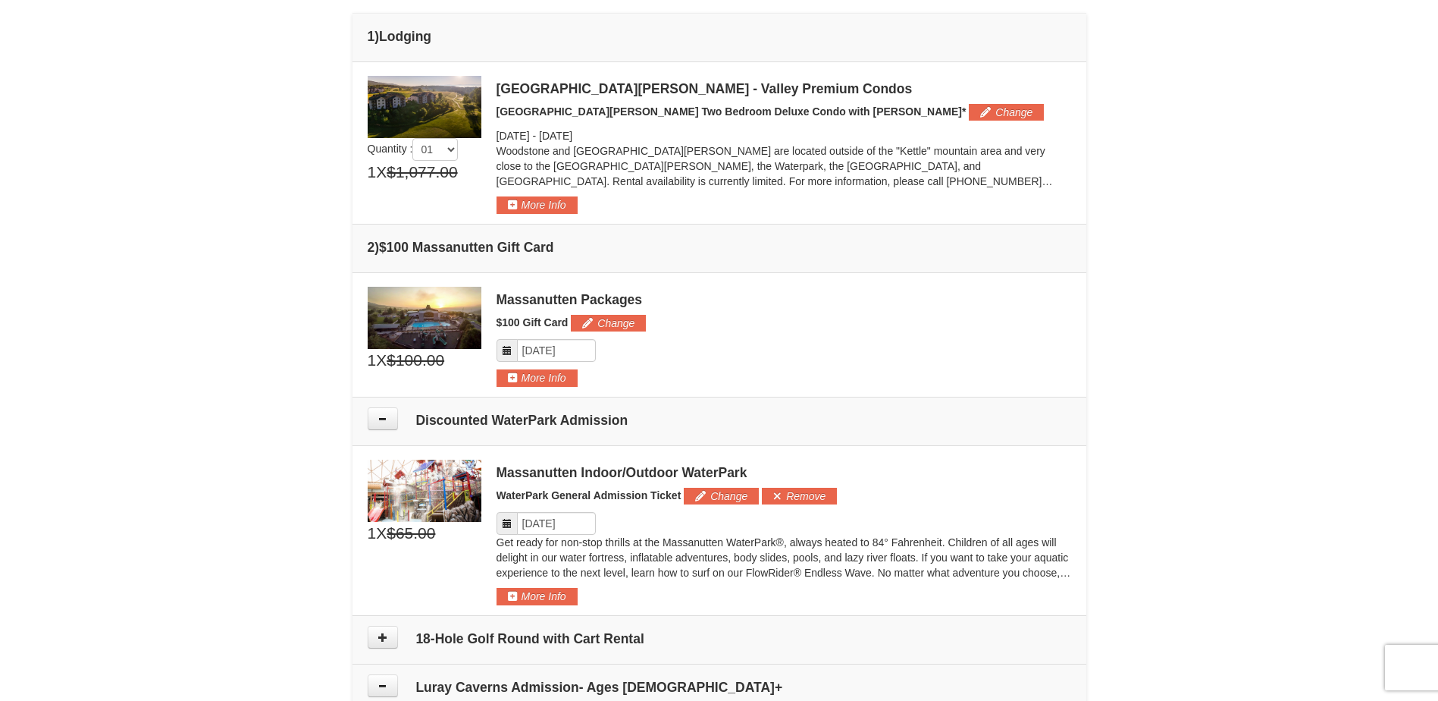
scroll to position [467, 0]
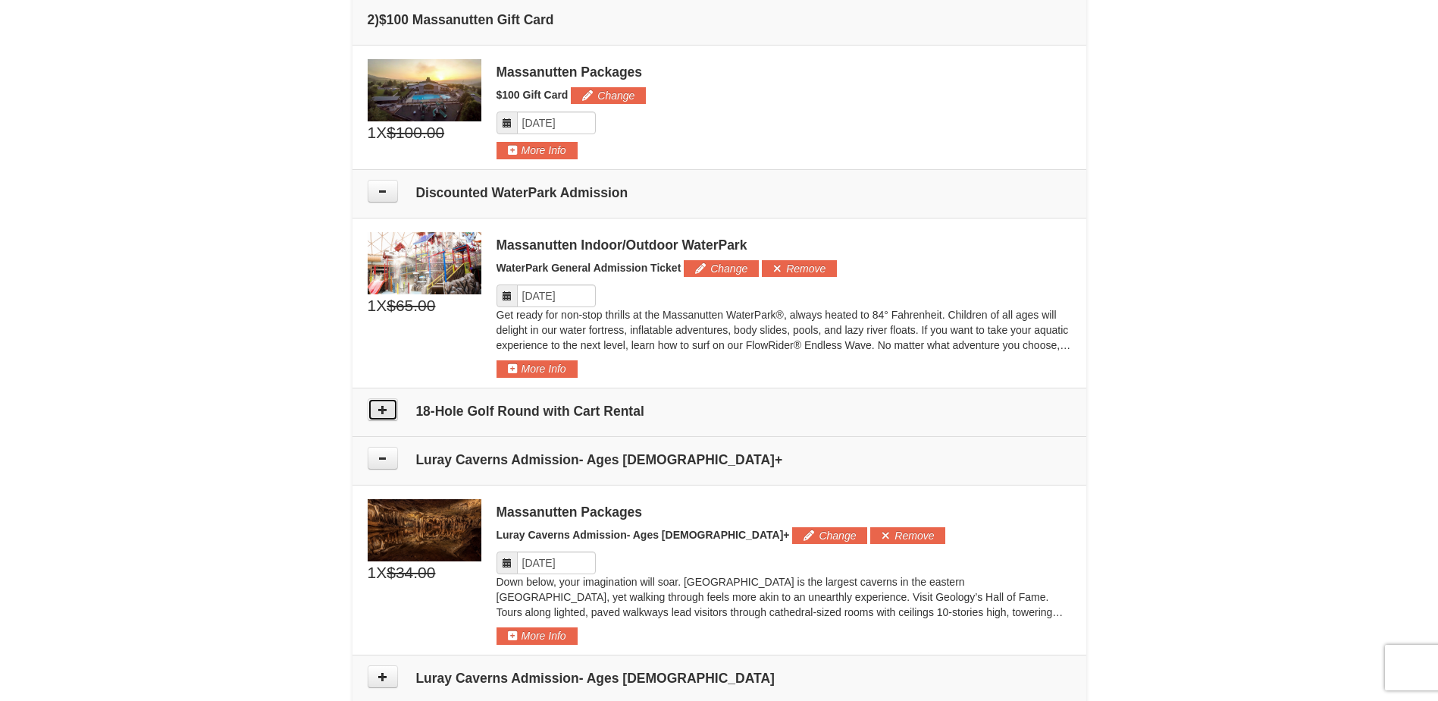
click at [381, 402] on button at bounding box center [383, 409] width 30 height 23
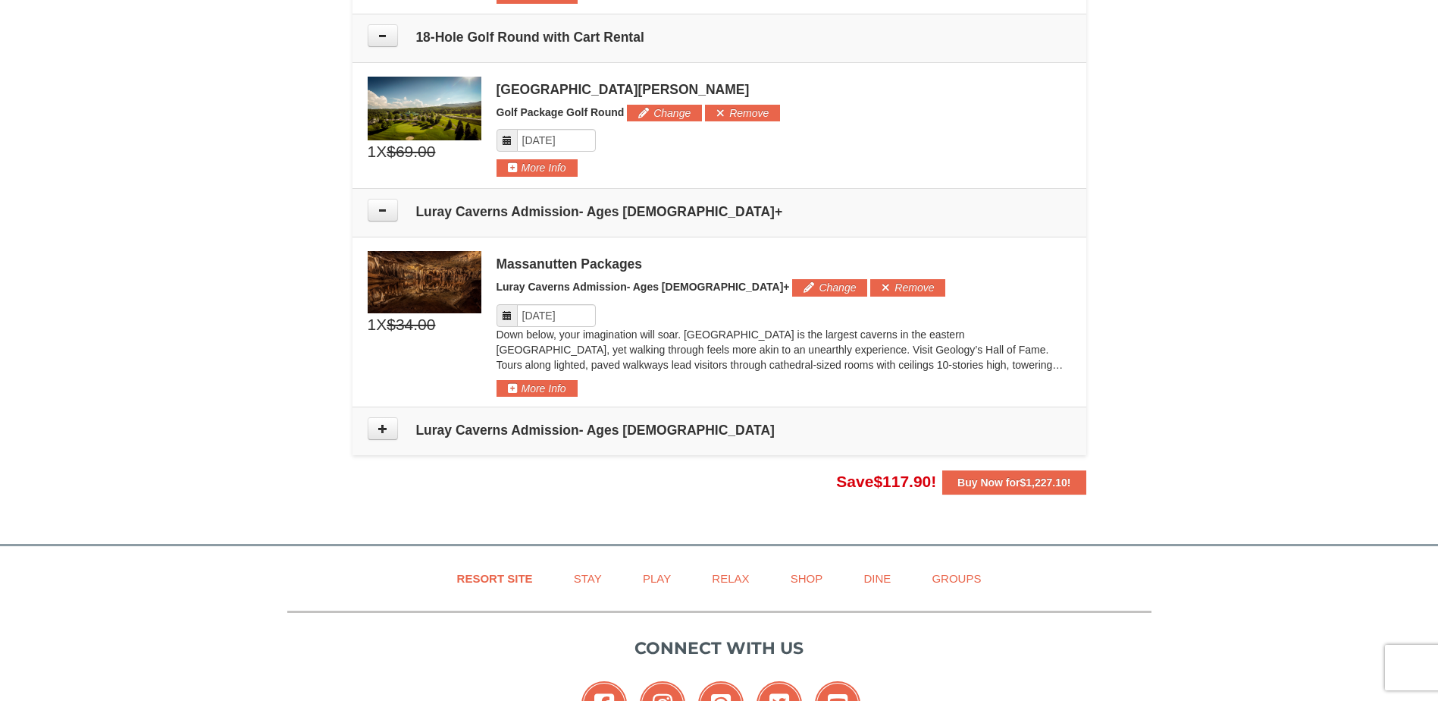
scroll to position [1006, 0]
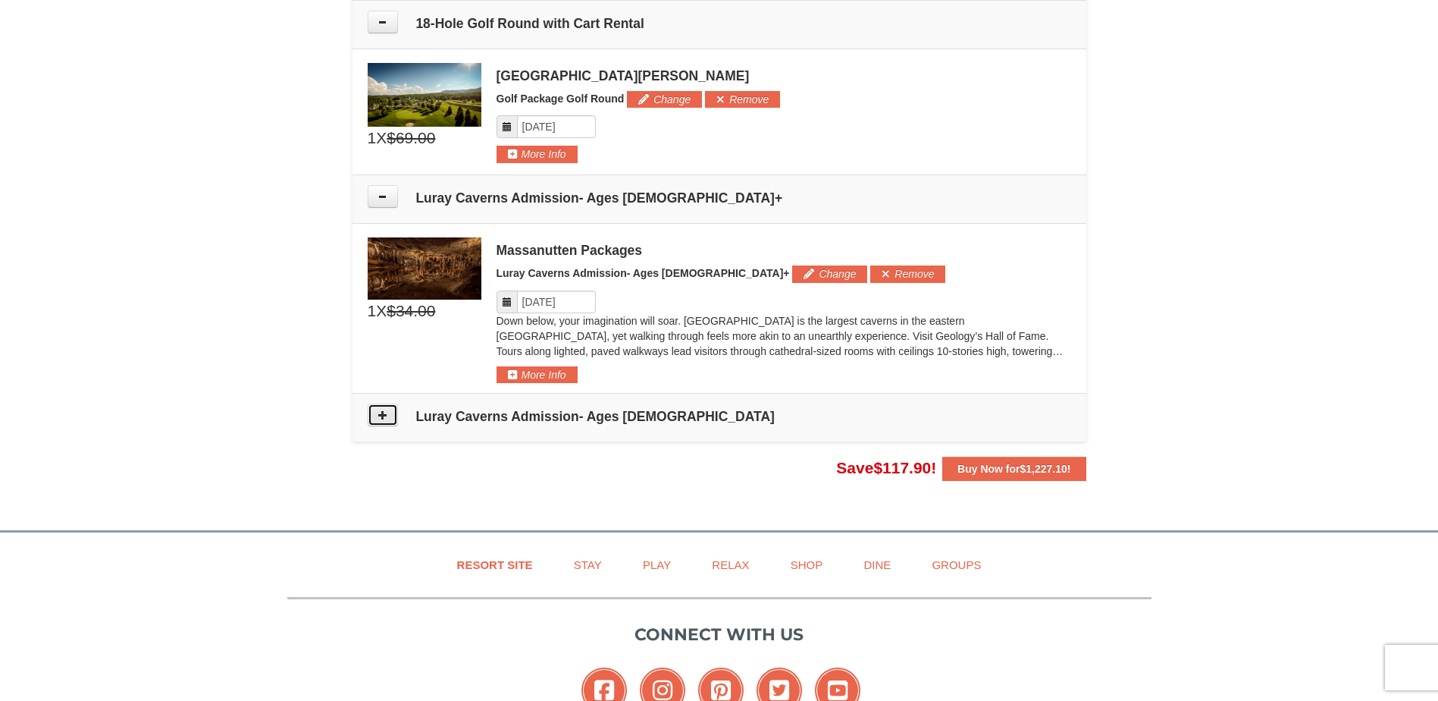
click at [388, 415] on button at bounding box center [383, 414] width 30 height 23
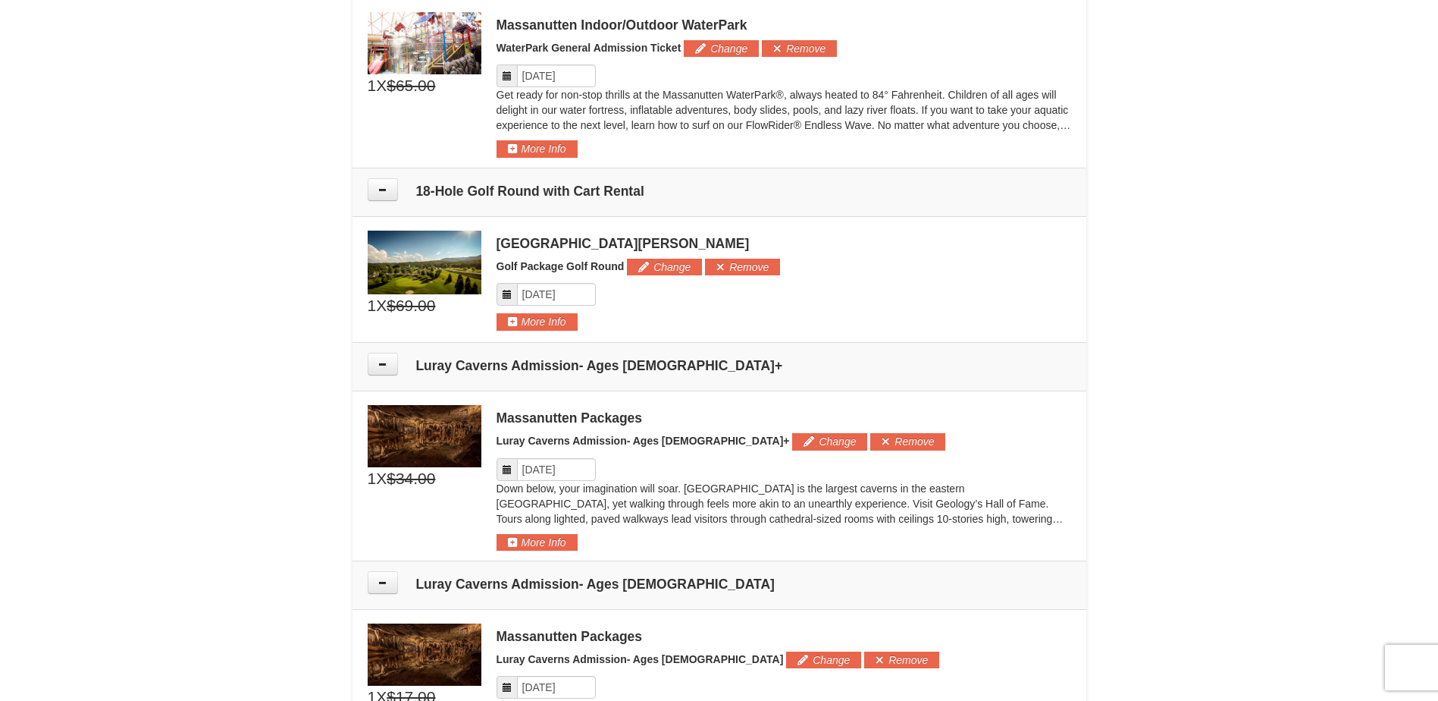
scroll to position [459, 0]
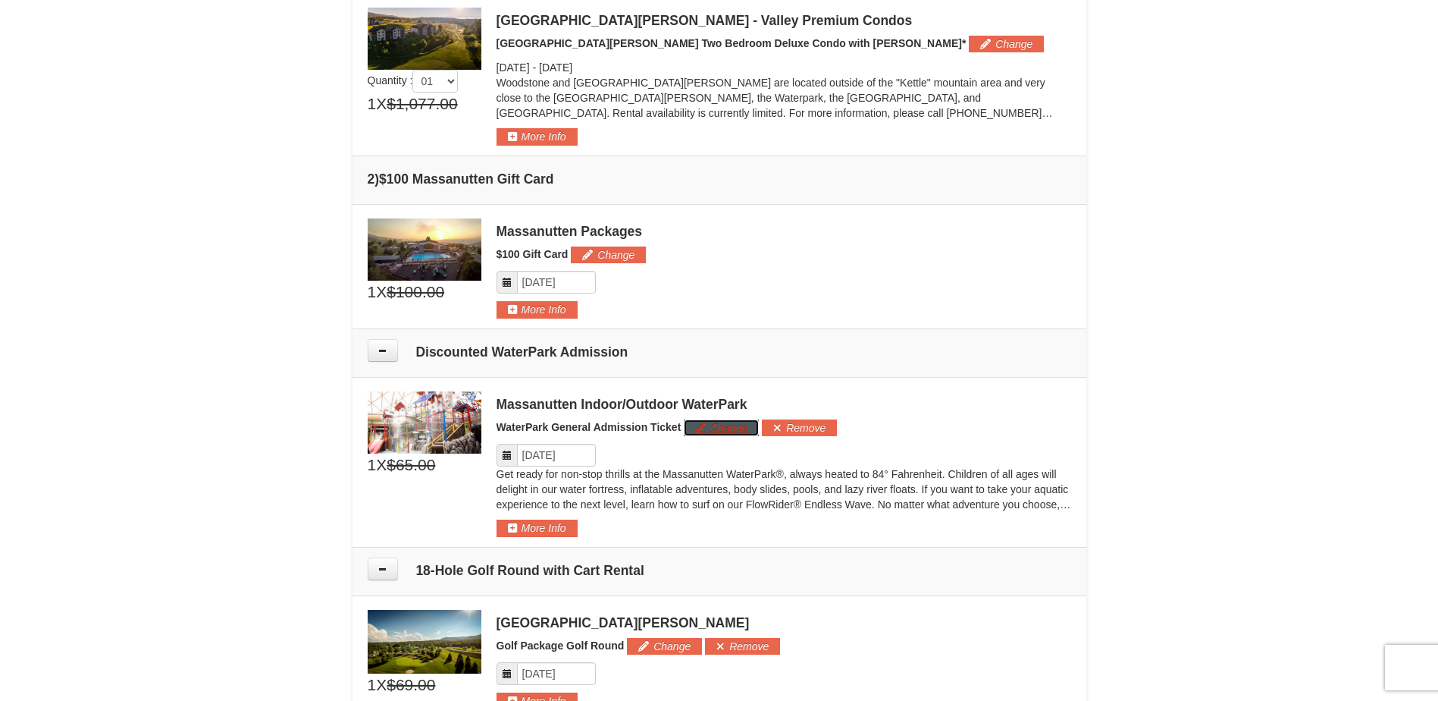
click at [726, 427] on button "Change" at bounding box center [721, 427] width 75 height 17
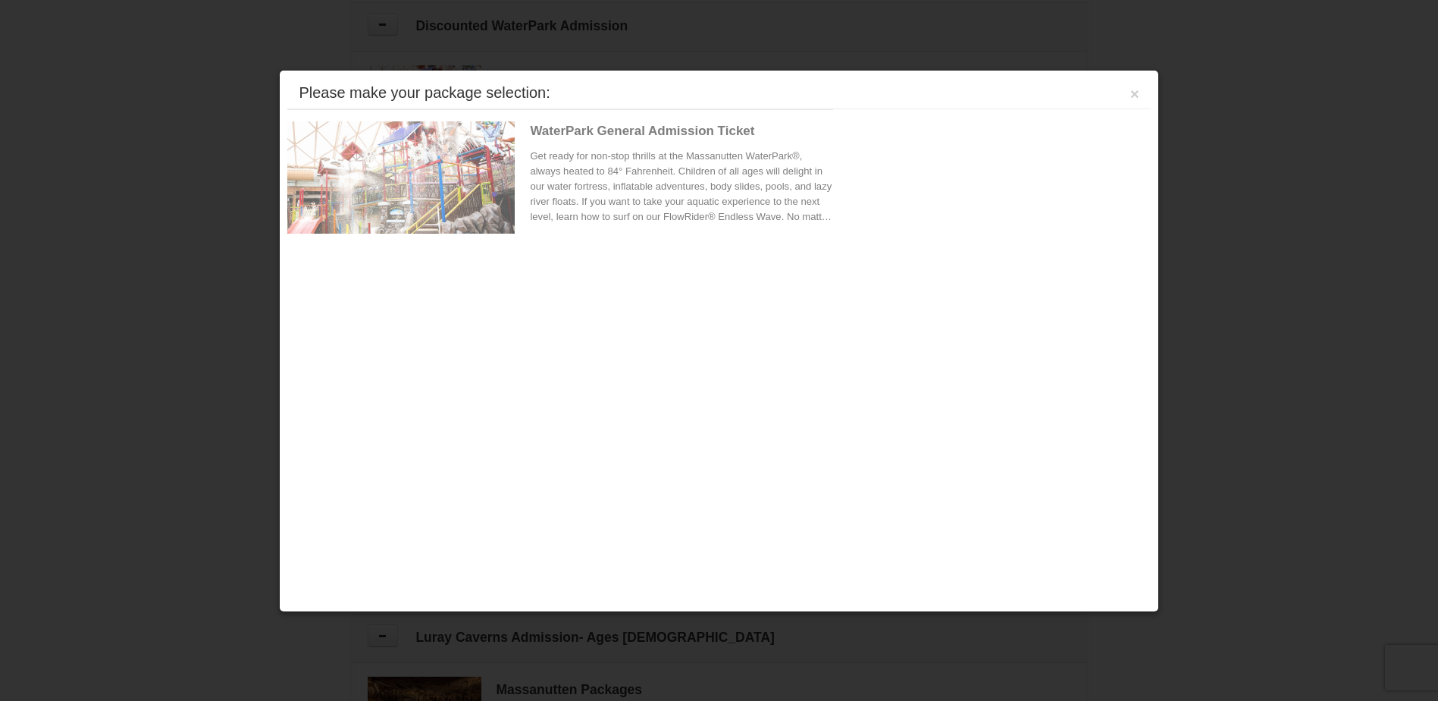
scroll to position [851, 0]
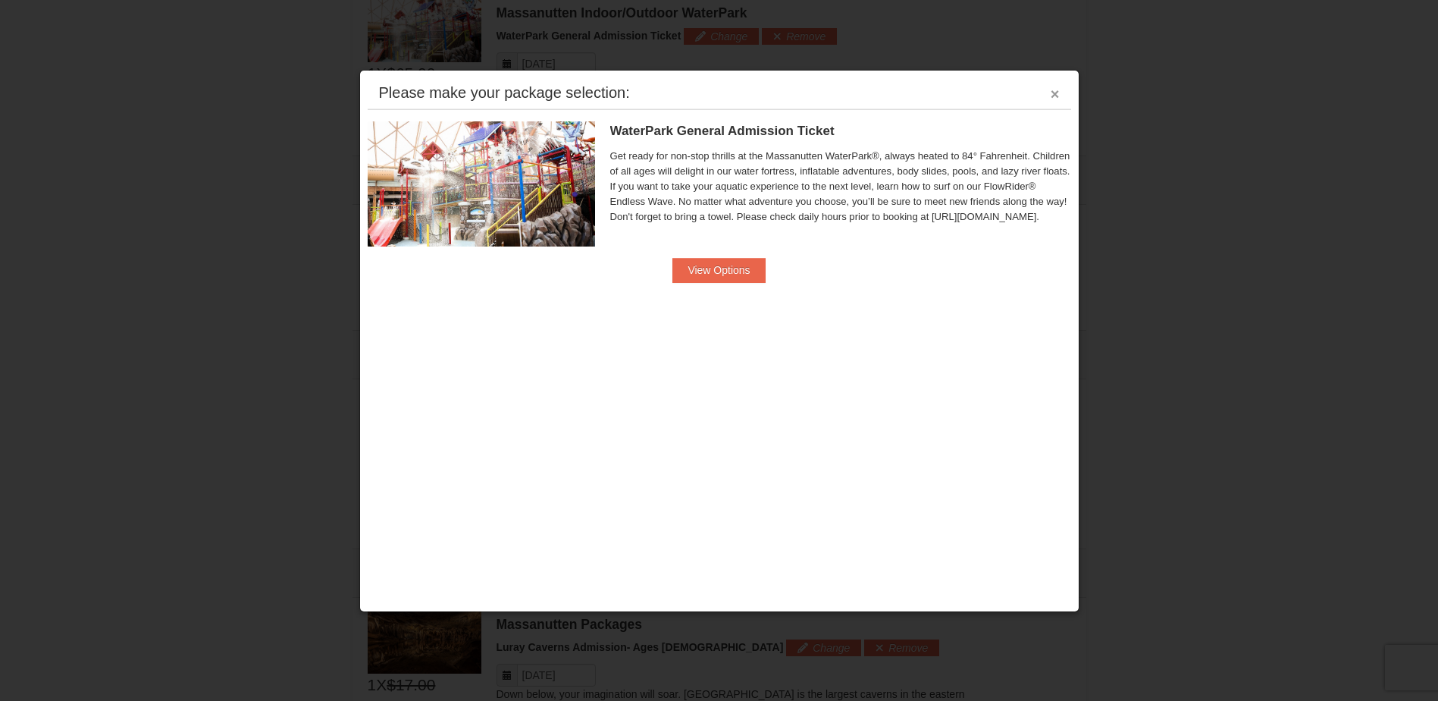
click at [1052, 96] on button "×" at bounding box center [1055, 93] width 9 height 15
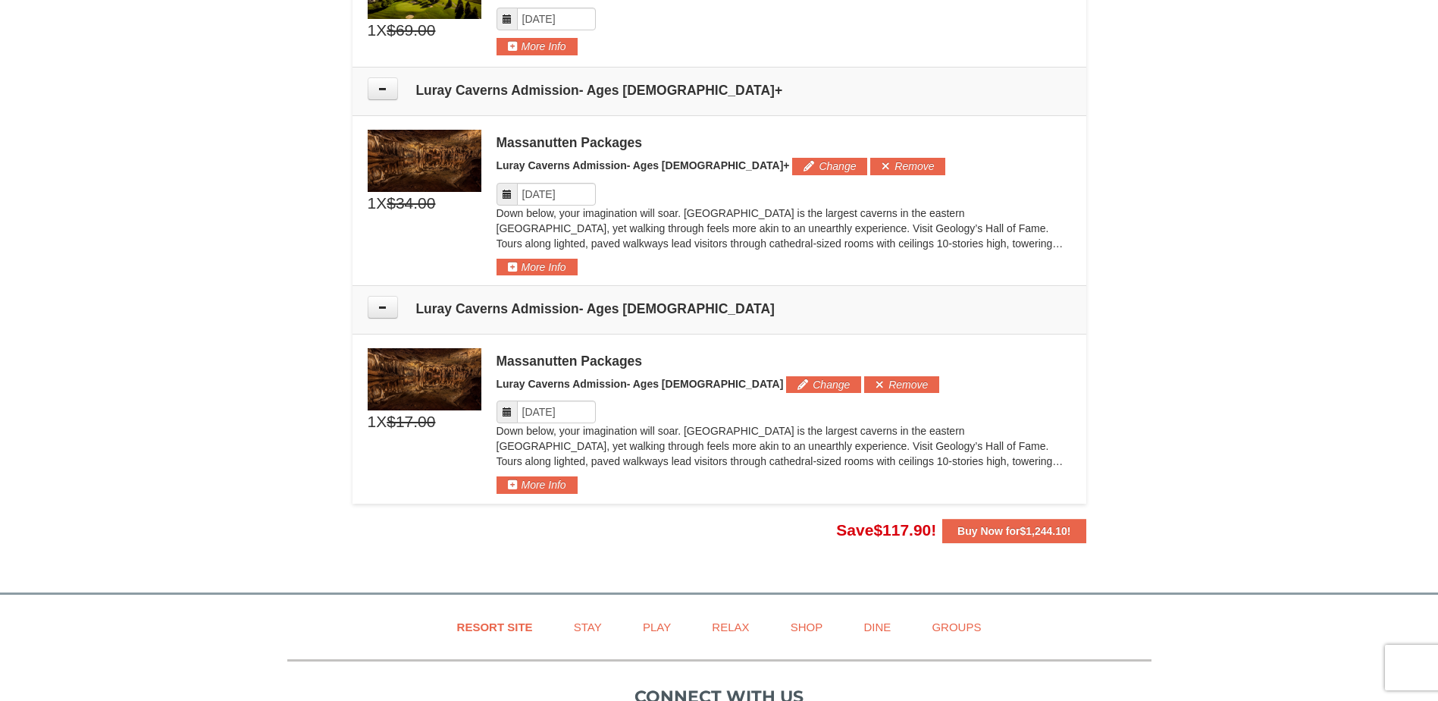
scroll to position [1306, 0]
